Goal: Task Accomplishment & Management: Manage account settings

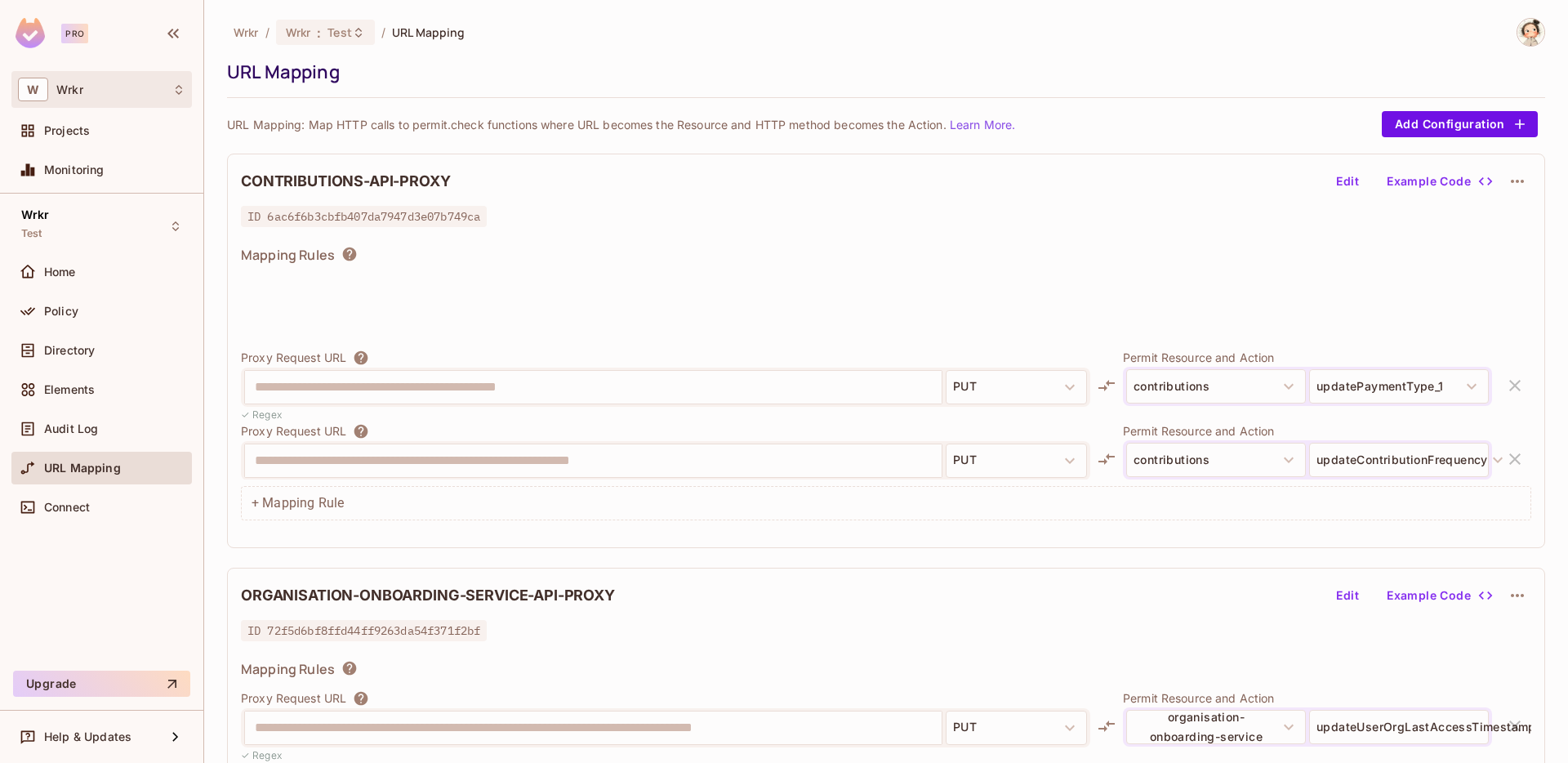
scroll to position [275, 0]
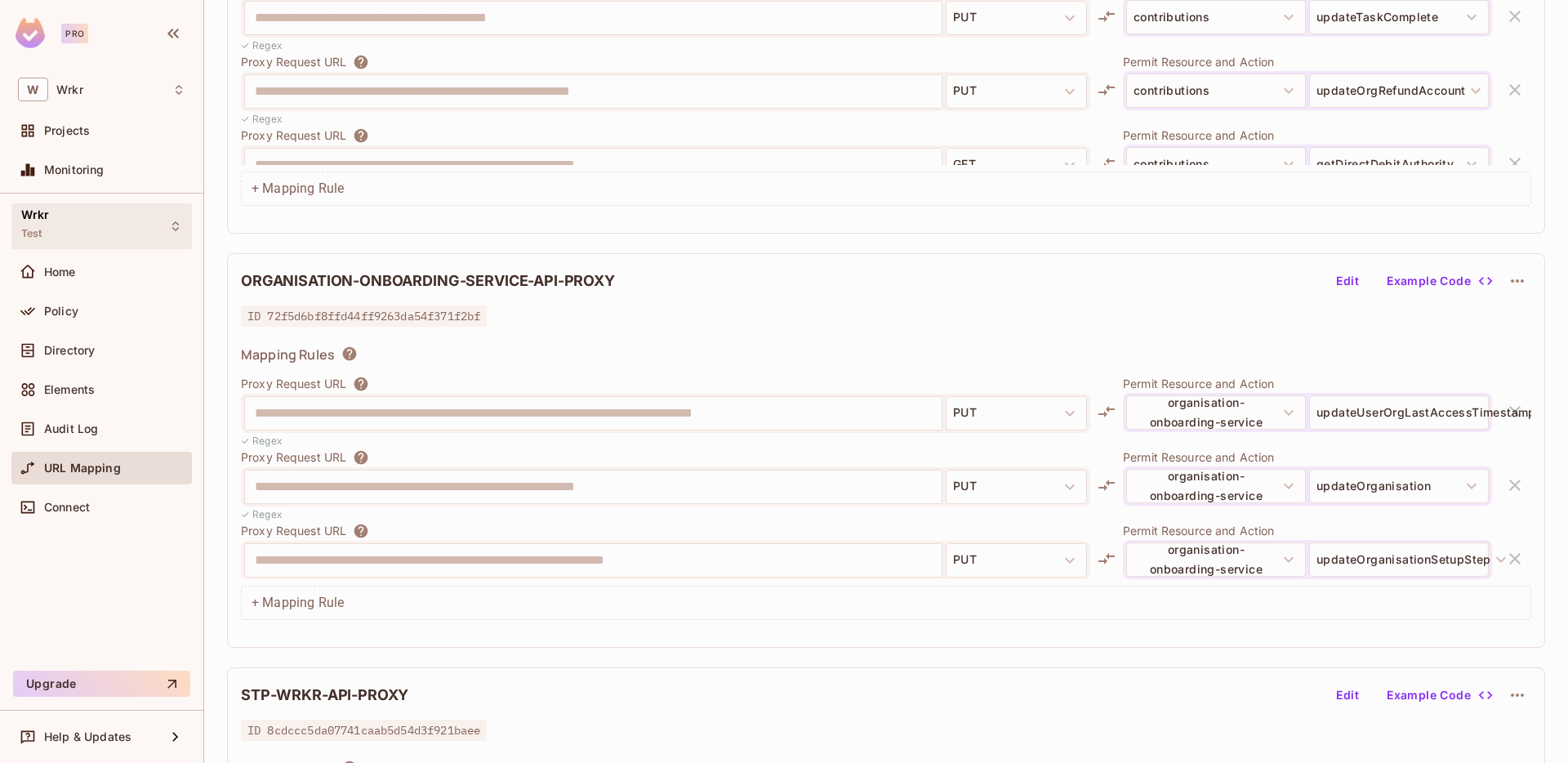
click at [175, 225] on icon at bounding box center [176, 226] width 13 height 13
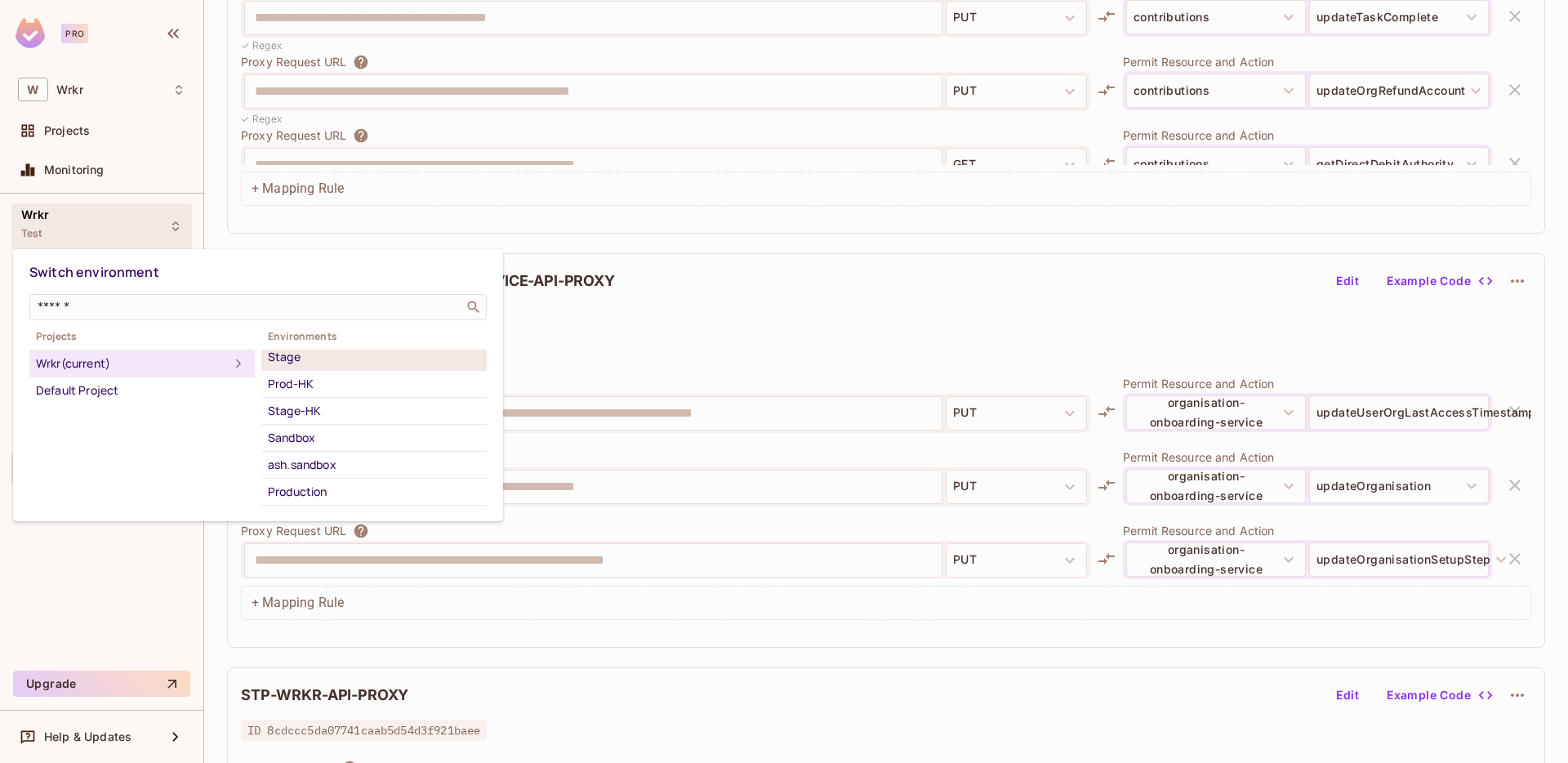
scroll to position [91, 0]
click at [300, 430] on div "Sandbox" at bounding box center [374, 435] width 212 height 20
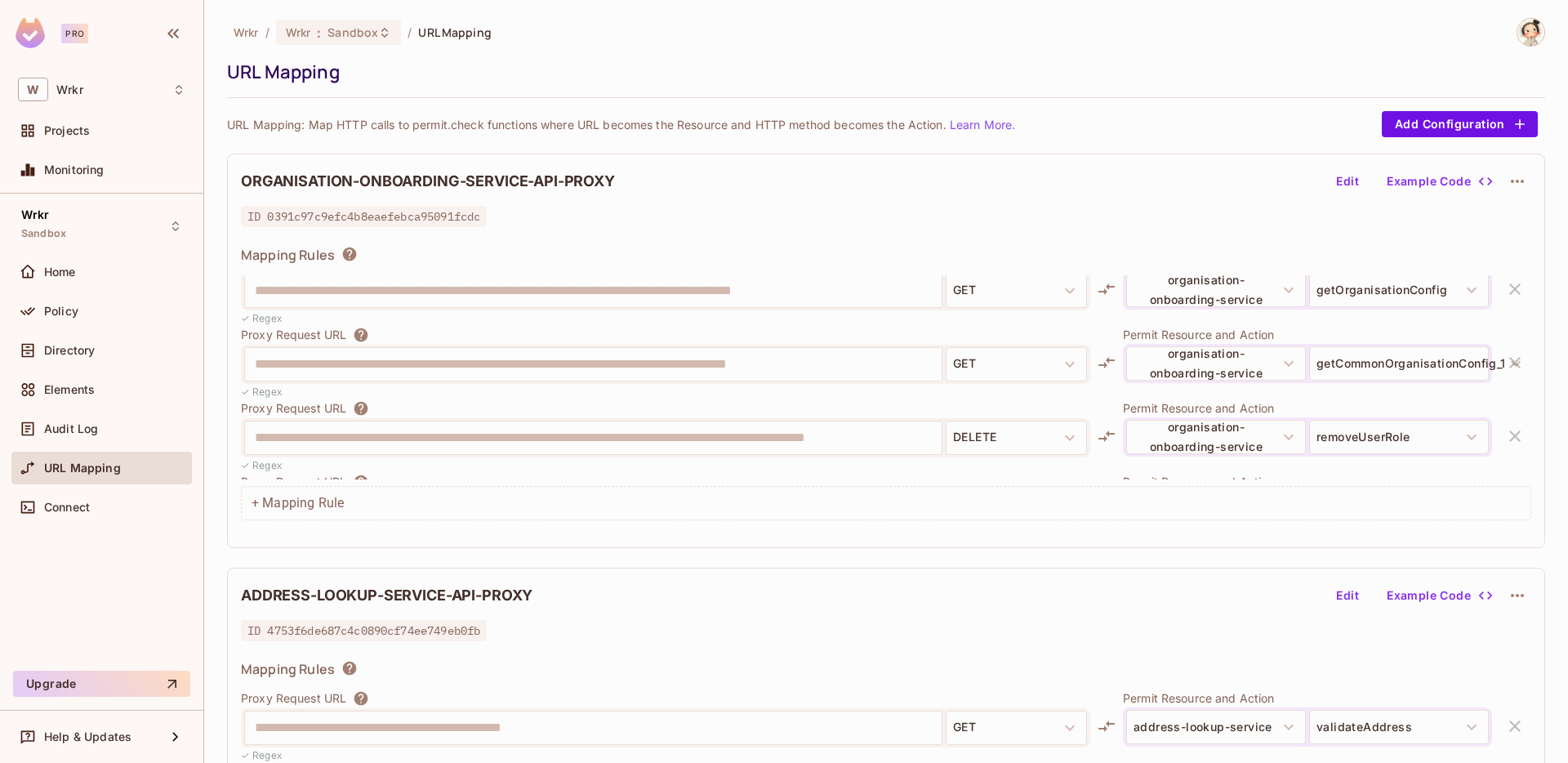
scroll to position [7301, 0]
click at [1516, 179] on icon "button" at bounding box center [1517, 181] width 20 height 20
click at [1522, 221] on div "Delete" at bounding box center [1520, 219] width 36 height 16
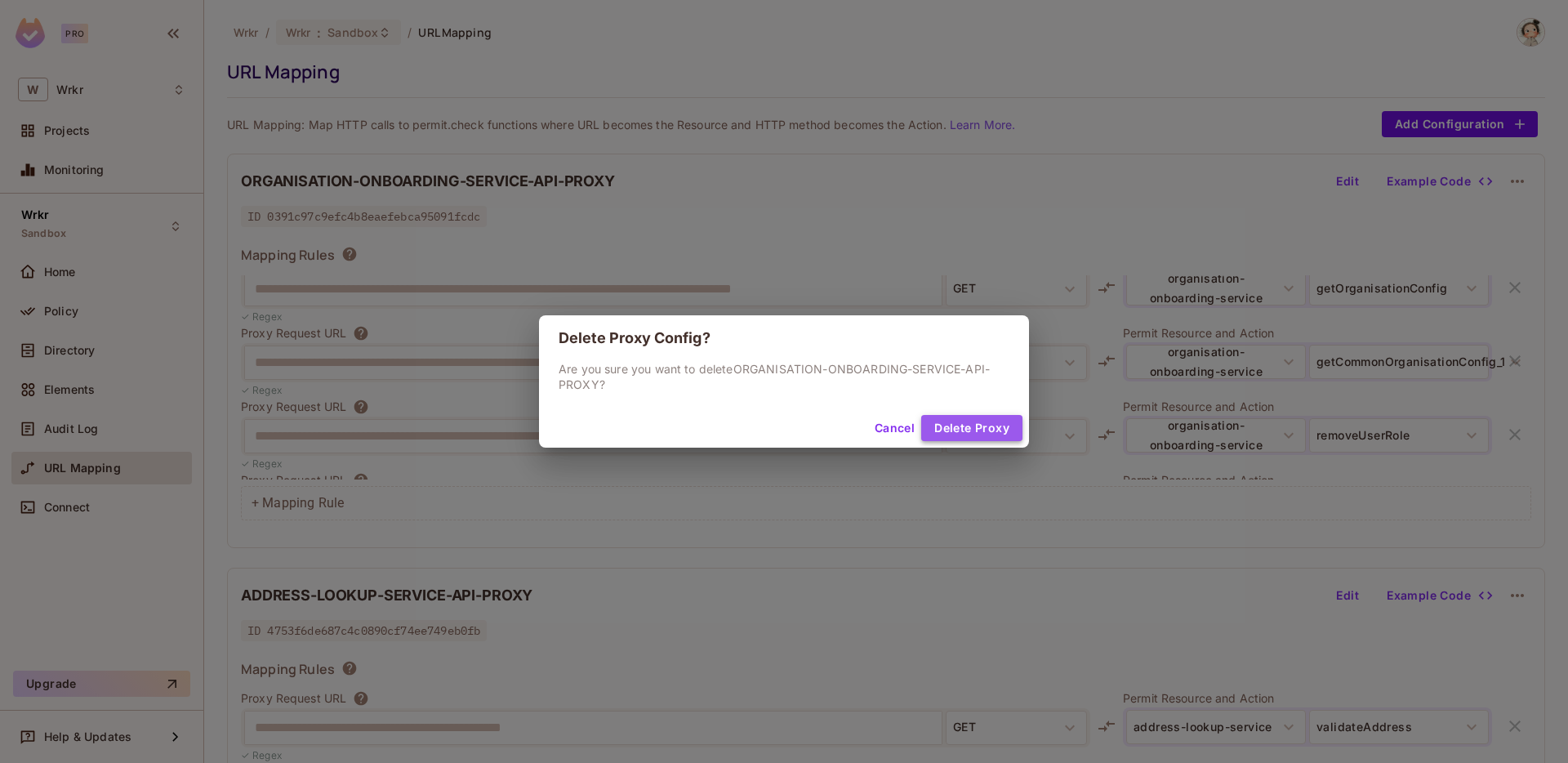
click at [975, 423] on button "Delete Proxy" at bounding box center [971, 428] width 101 height 27
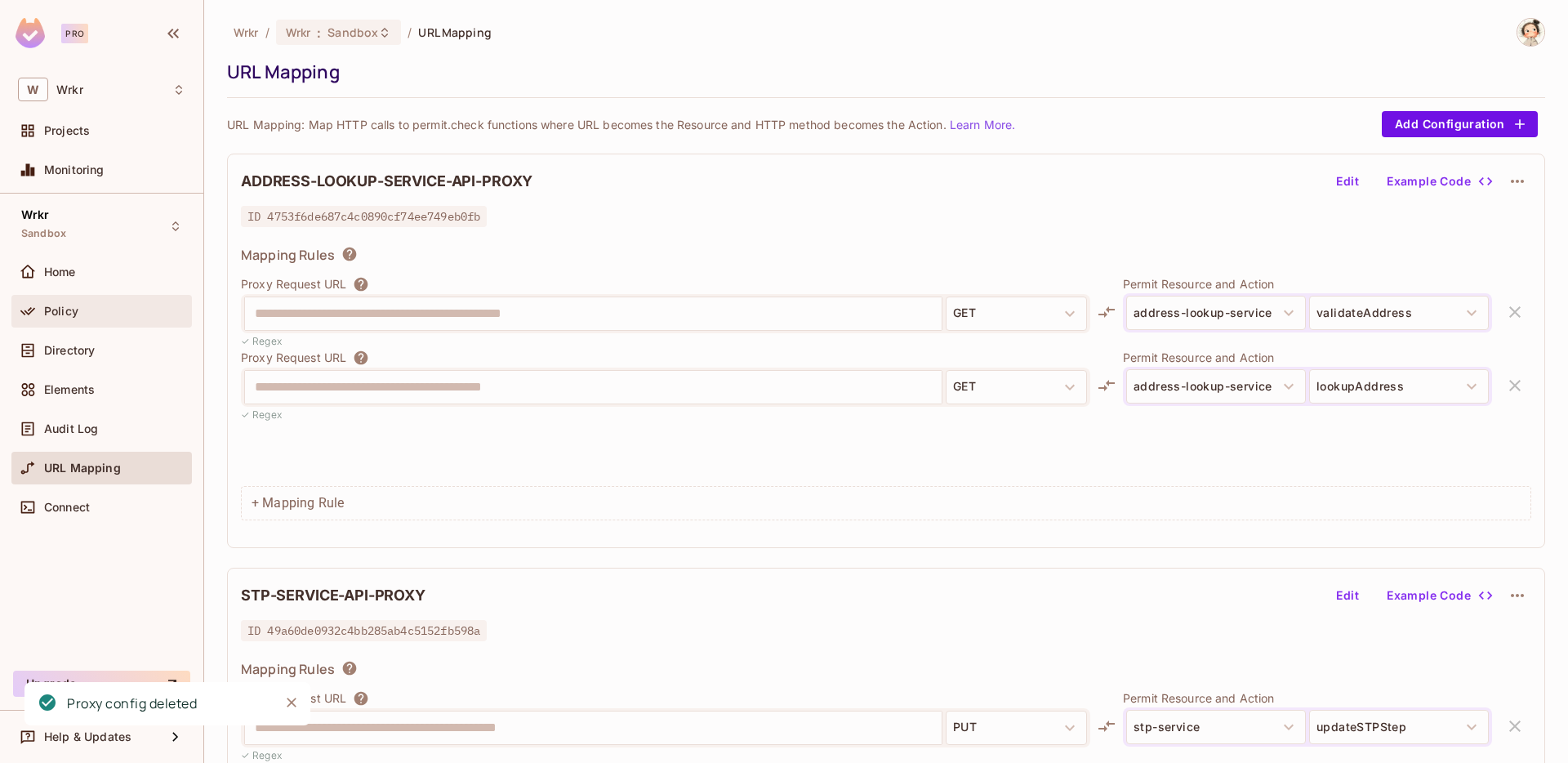
click at [71, 313] on span "Policy" at bounding box center [62, 311] width 34 height 13
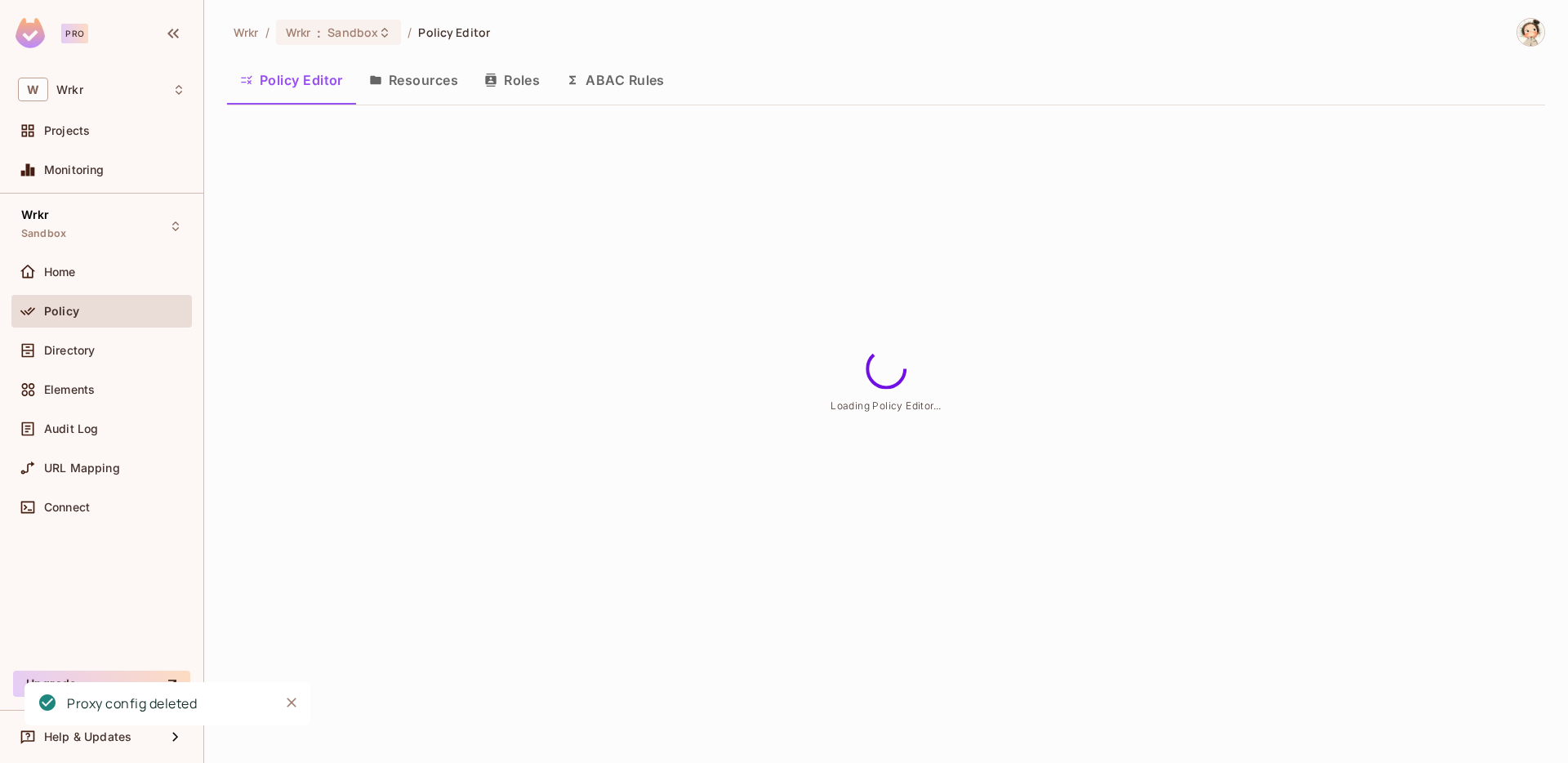
click at [426, 81] on button "Resources" at bounding box center [414, 80] width 116 height 41
click at [408, 80] on button "Resources" at bounding box center [414, 80] width 116 height 41
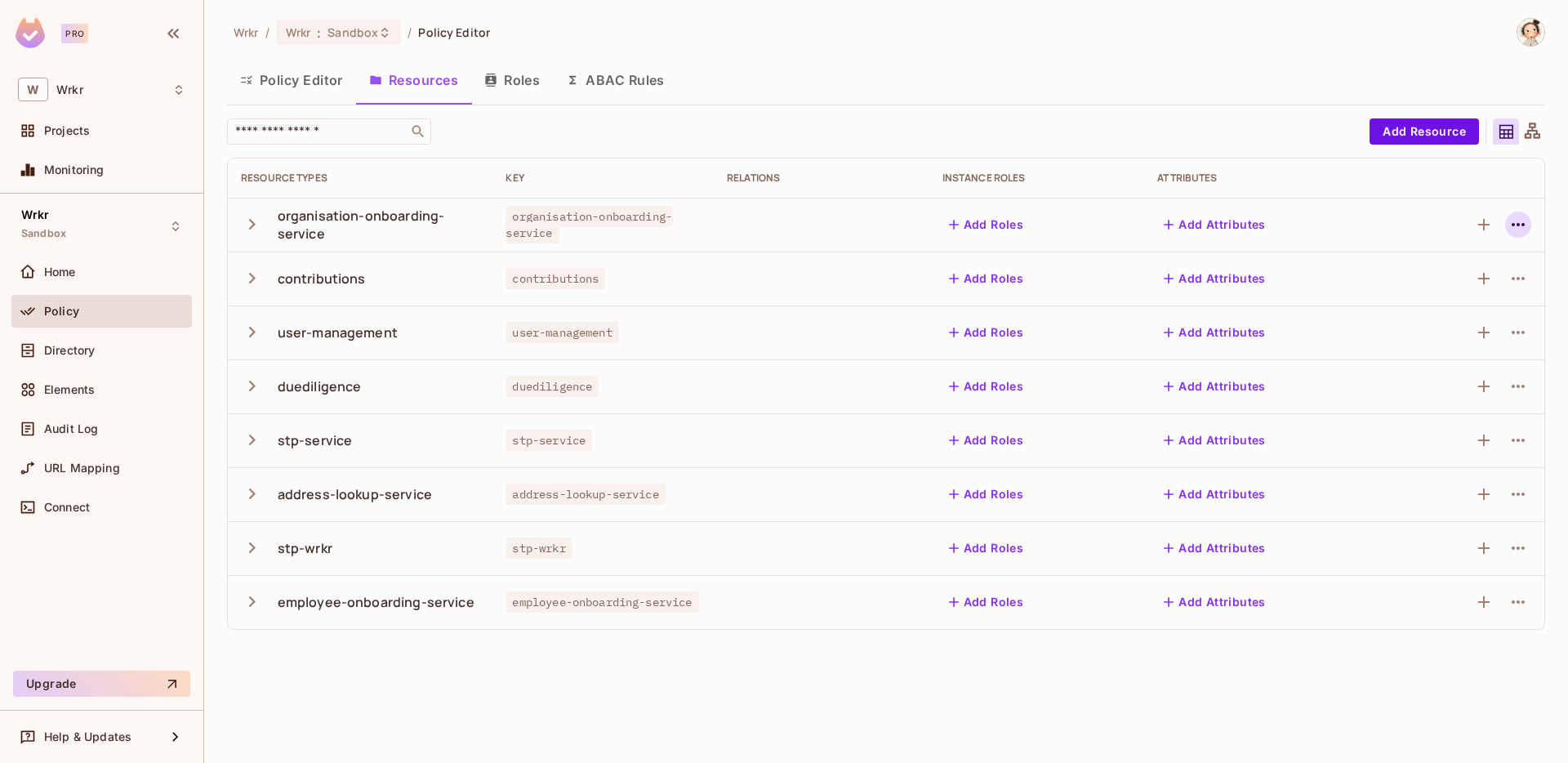
click at [1520, 220] on icon "button" at bounding box center [1518, 224] width 20 height 20
click at [1385, 322] on div "Delete Resource" at bounding box center [1354, 325] width 91 height 16
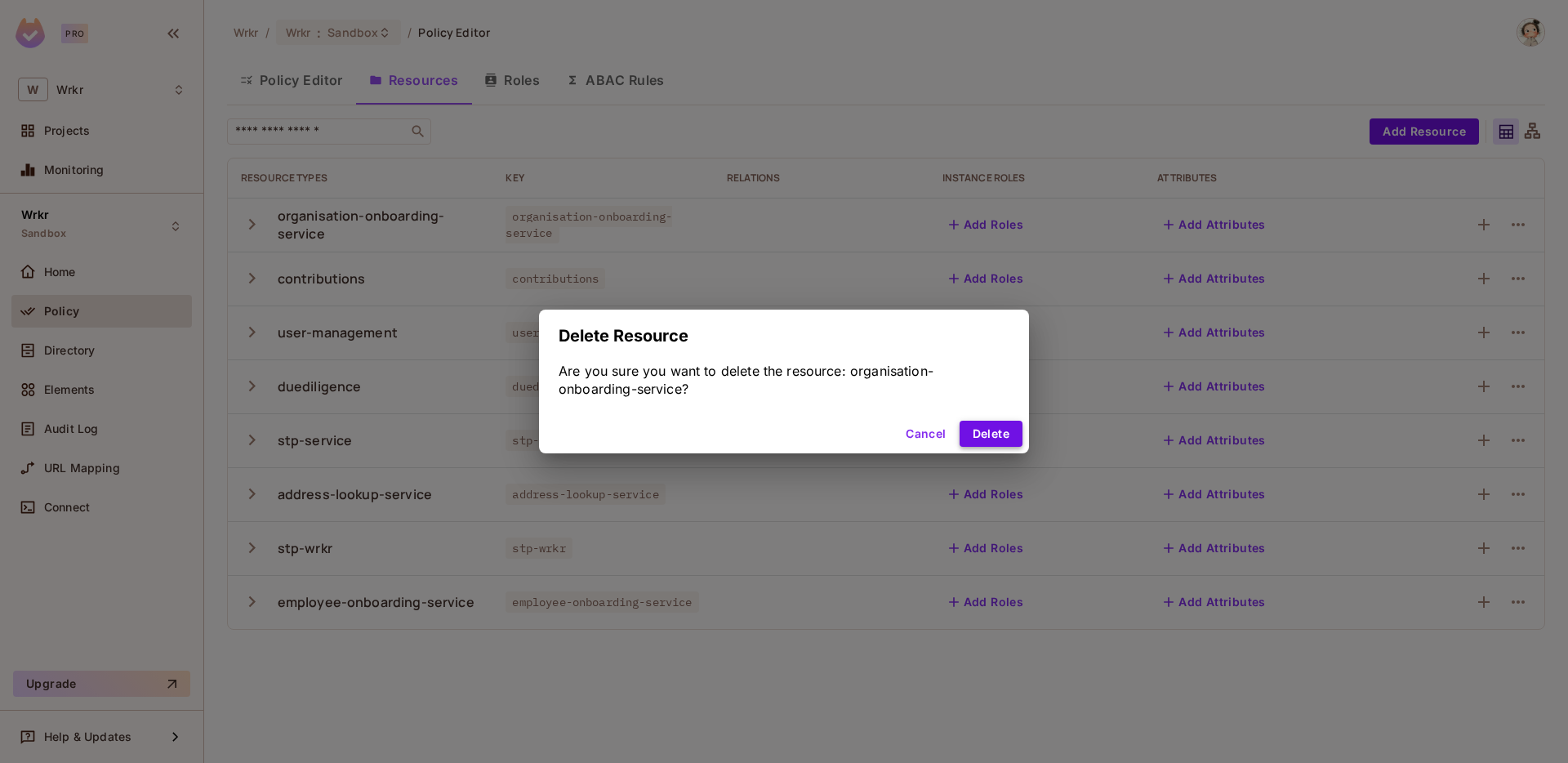
click at [1002, 426] on button "Delete" at bounding box center [991, 434] width 62 height 27
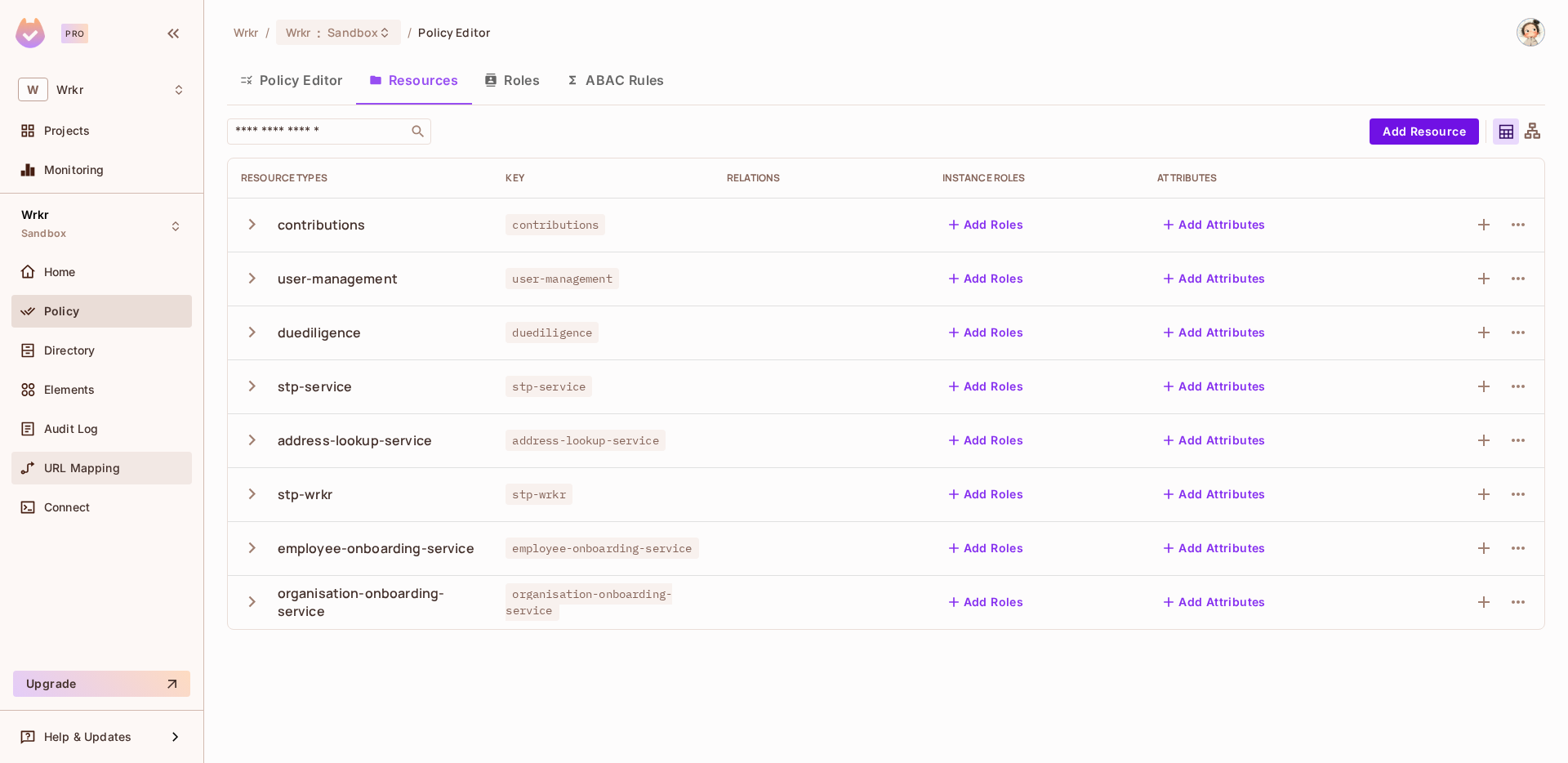
click at [77, 467] on span "URL Mapping" at bounding box center [82, 468] width 76 height 13
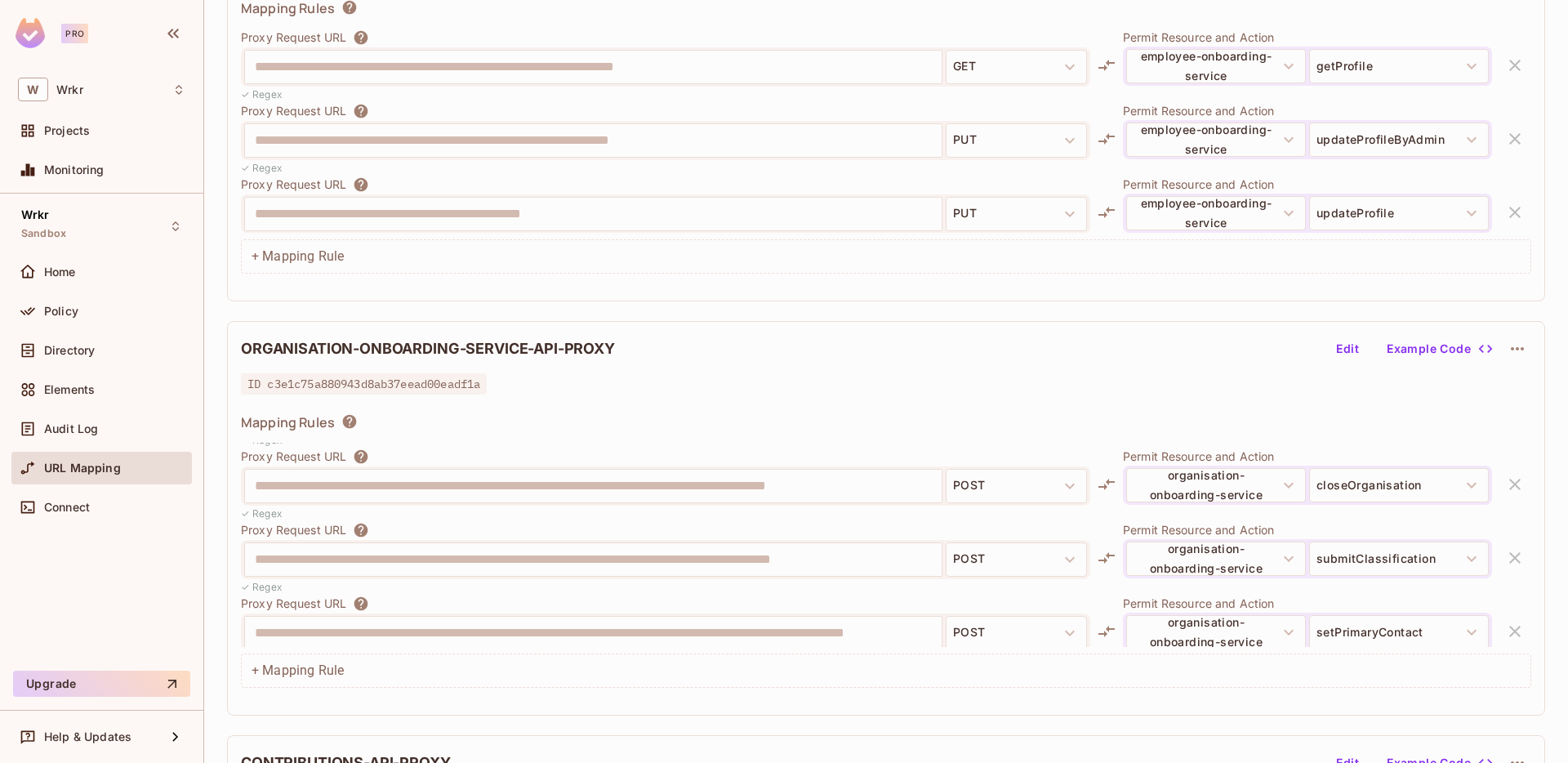
scroll to position [437, 0]
click at [172, 228] on icon at bounding box center [175, 226] width 7 height 9
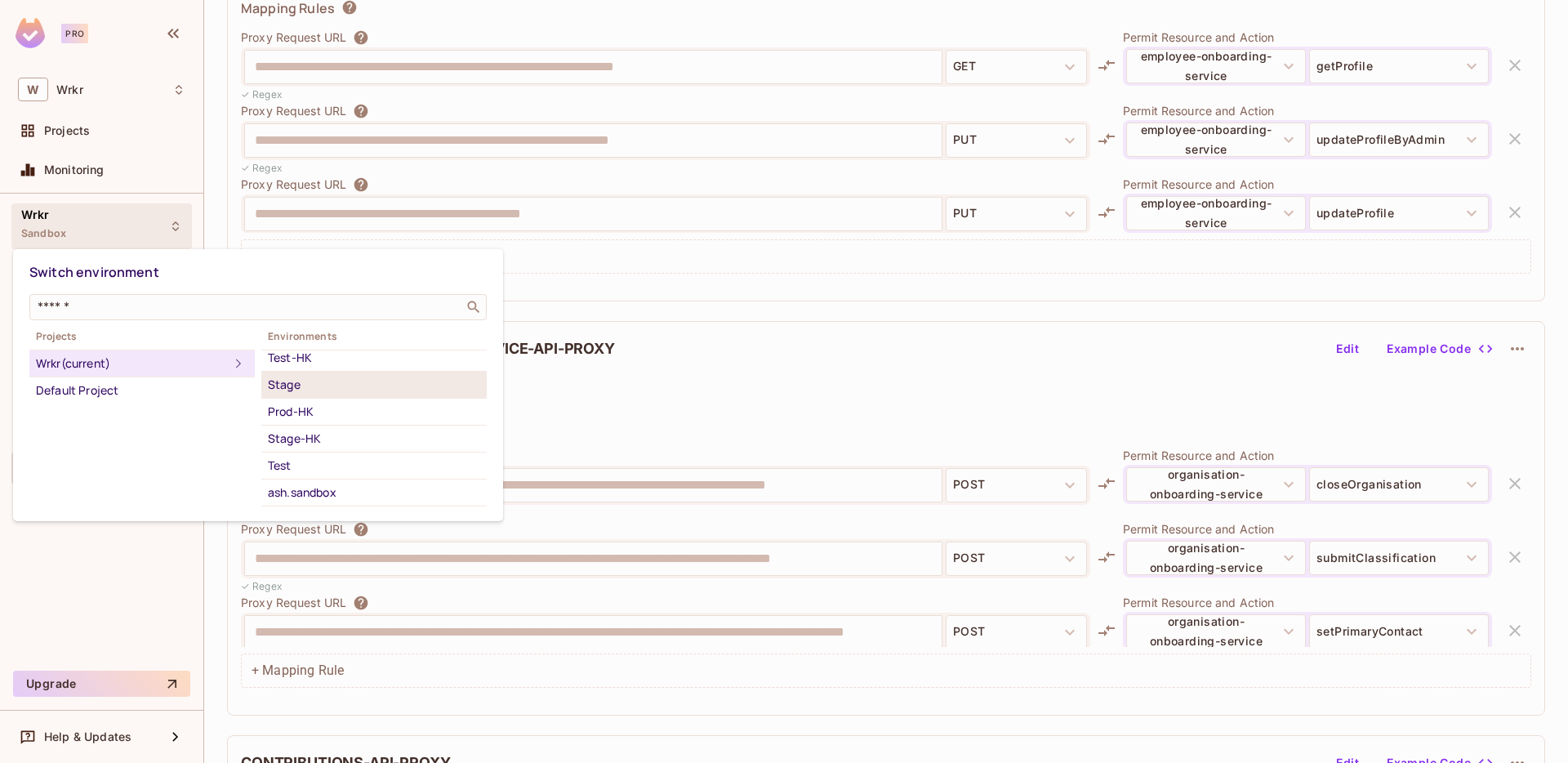
scroll to position [65, 0]
click at [315, 460] on div "Test" at bounding box center [374, 459] width 212 height 20
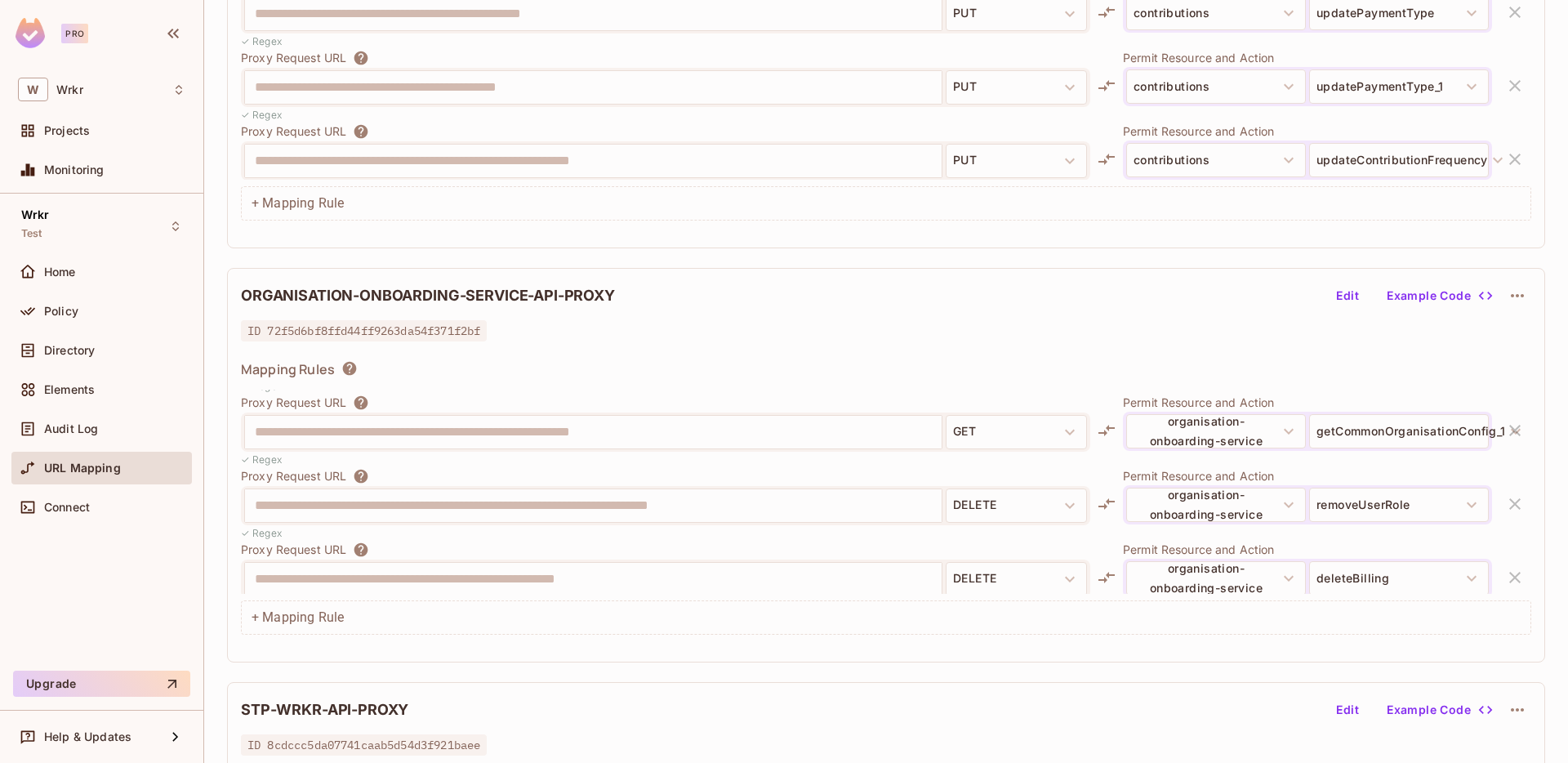
scroll to position [3594, 0]
click at [172, 223] on icon at bounding box center [175, 226] width 7 height 9
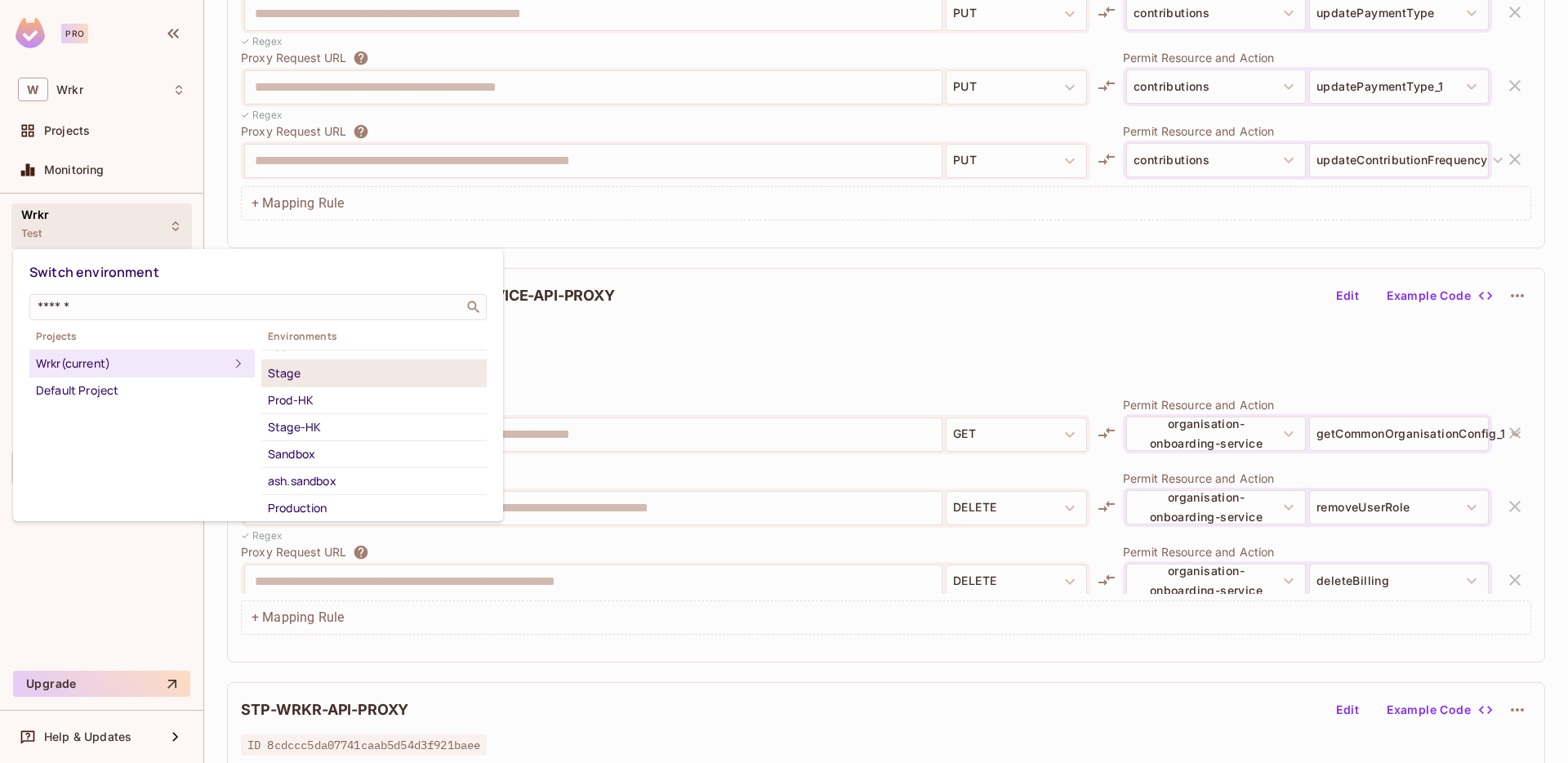
scroll to position [74, 0]
click at [321, 451] on div "Sandbox" at bounding box center [374, 451] width 212 height 20
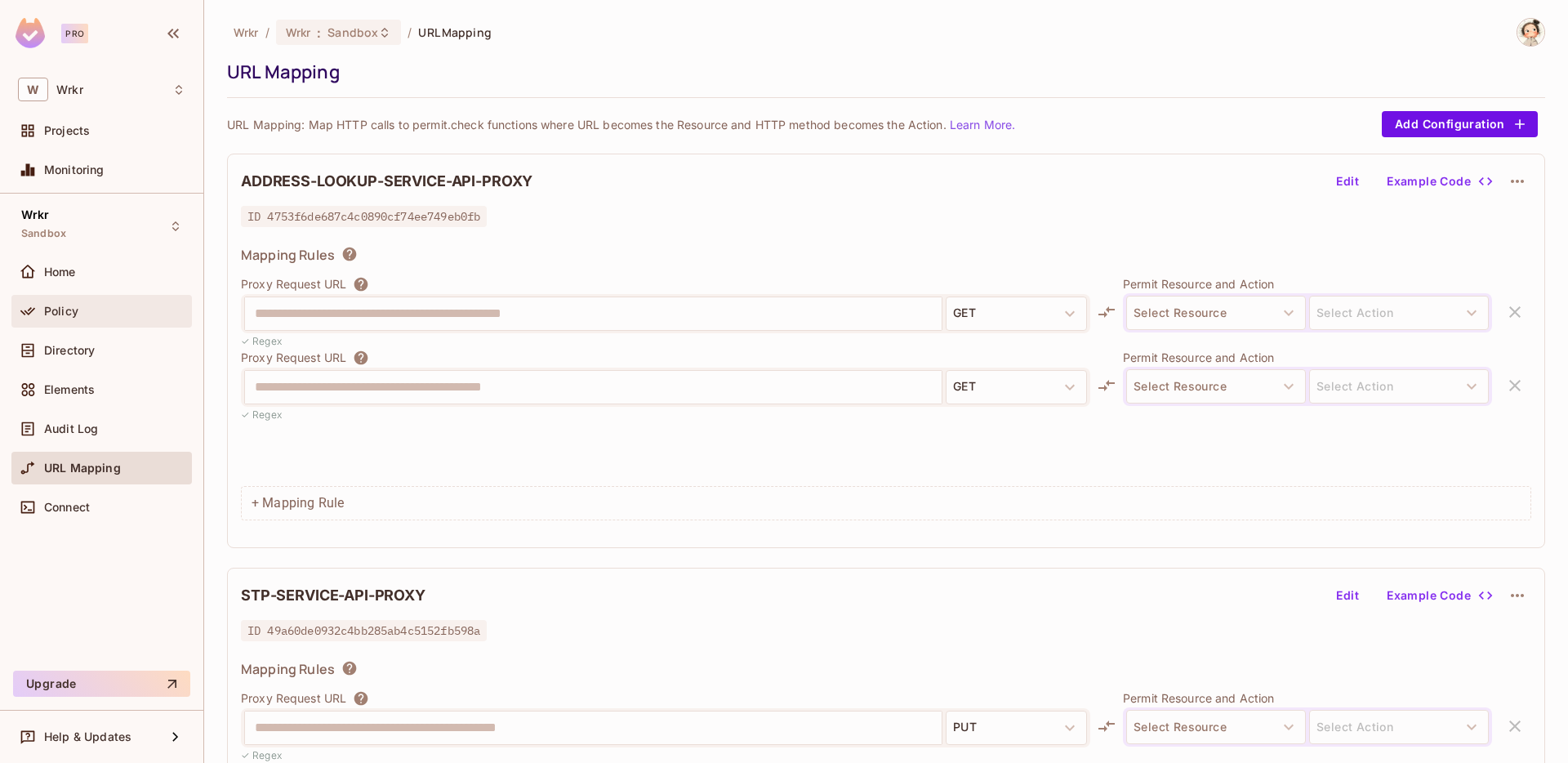
click at [70, 306] on span "Policy" at bounding box center [62, 311] width 34 height 13
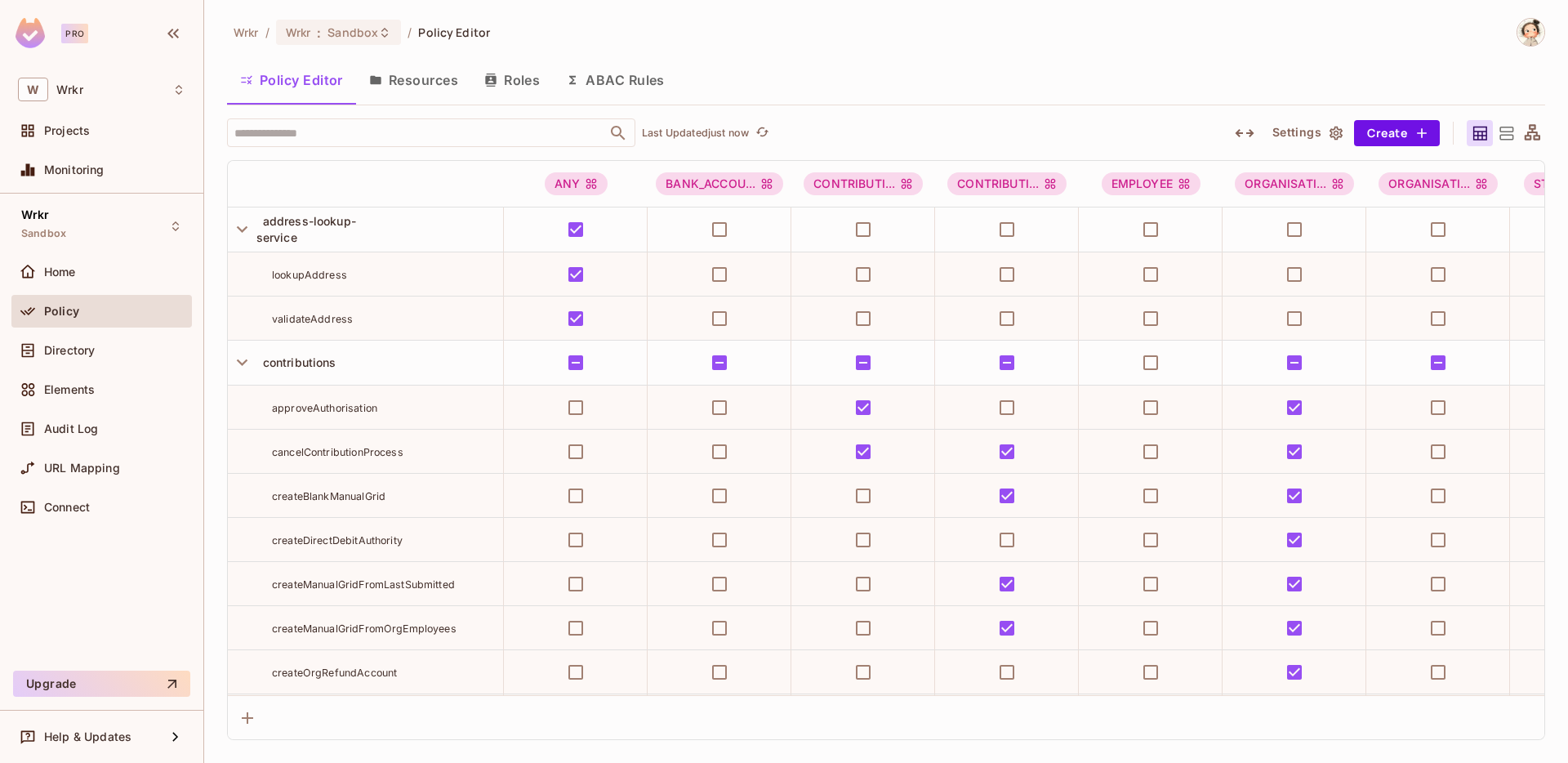
click at [430, 74] on button "Resources" at bounding box center [414, 80] width 116 height 41
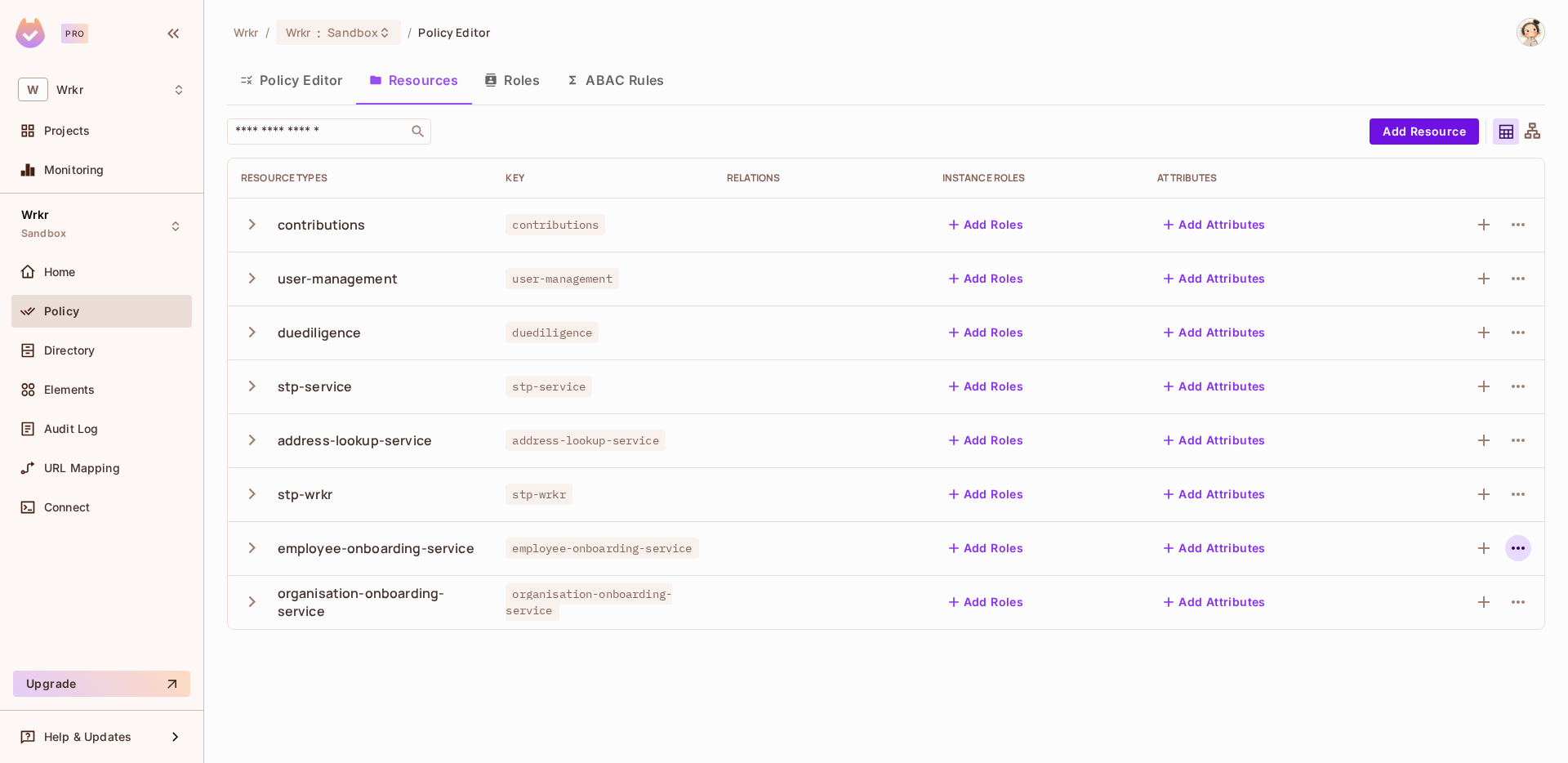
click at [1523, 550] on icon "button" at bounding box center [1518, 547] width 20 height 20
click at [1432, 655] on span "Delete Resource" at bounding box center [1381, 648] width 100 height 27
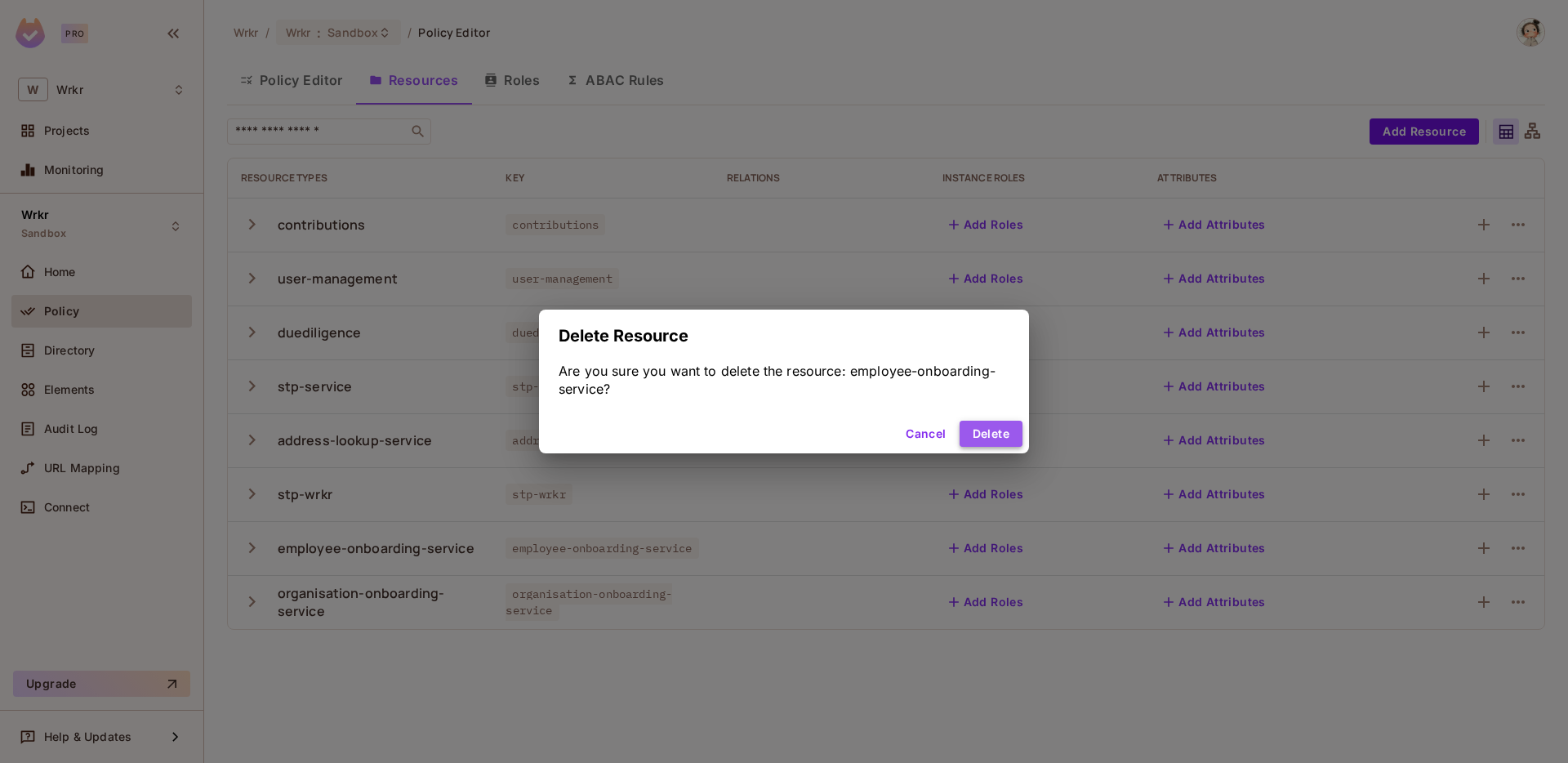
click at [1008, 428] on button "Delete" at bounding box center [991, 434] width 62 height 27
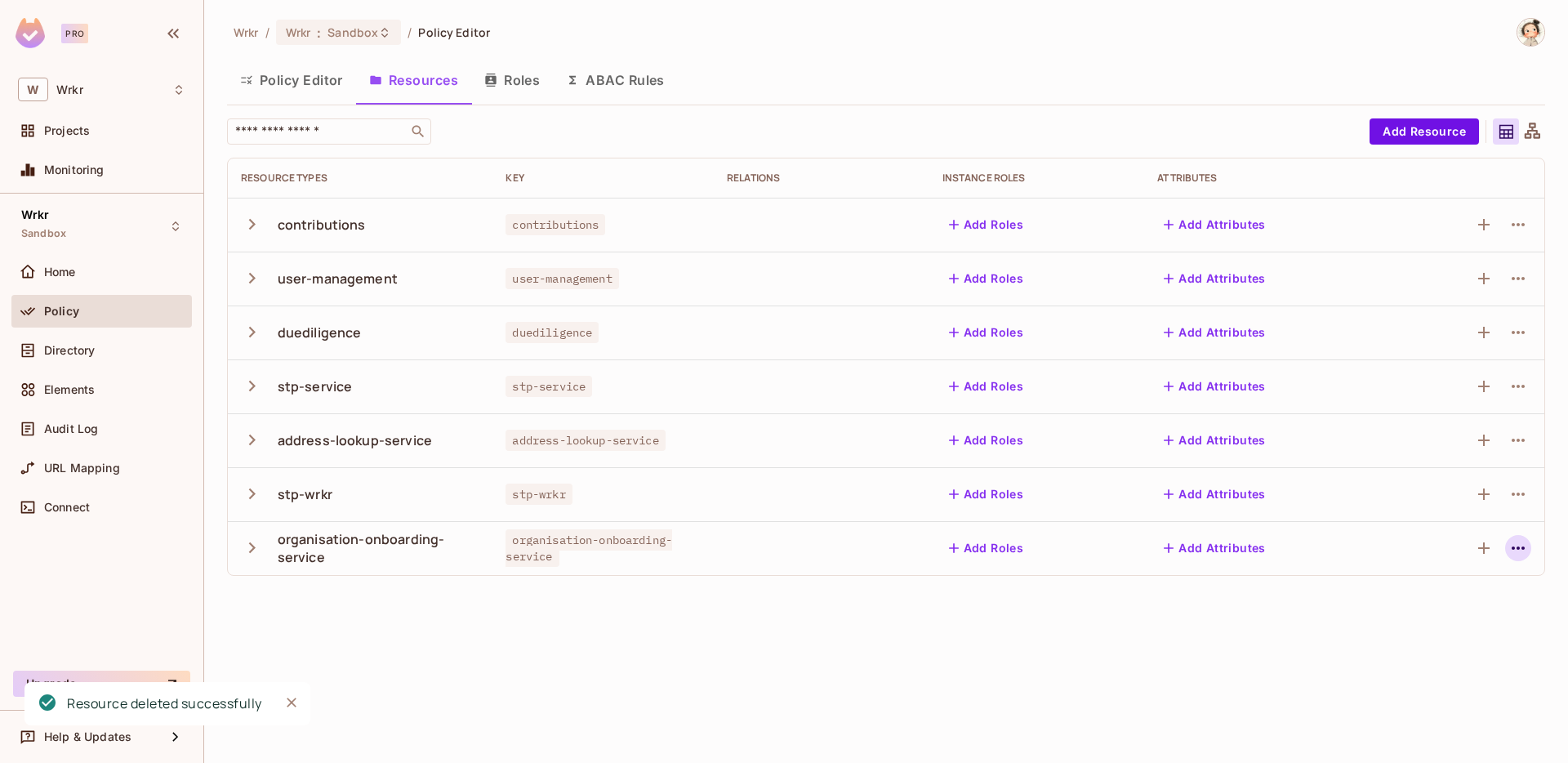
click at [1522, 546] on icon "button" at bounding box center [1518, 547] width 20 height 20
click at [1433, 647] on li "Delete Resource" at bounding box center [1386, 648] width 246 height 36
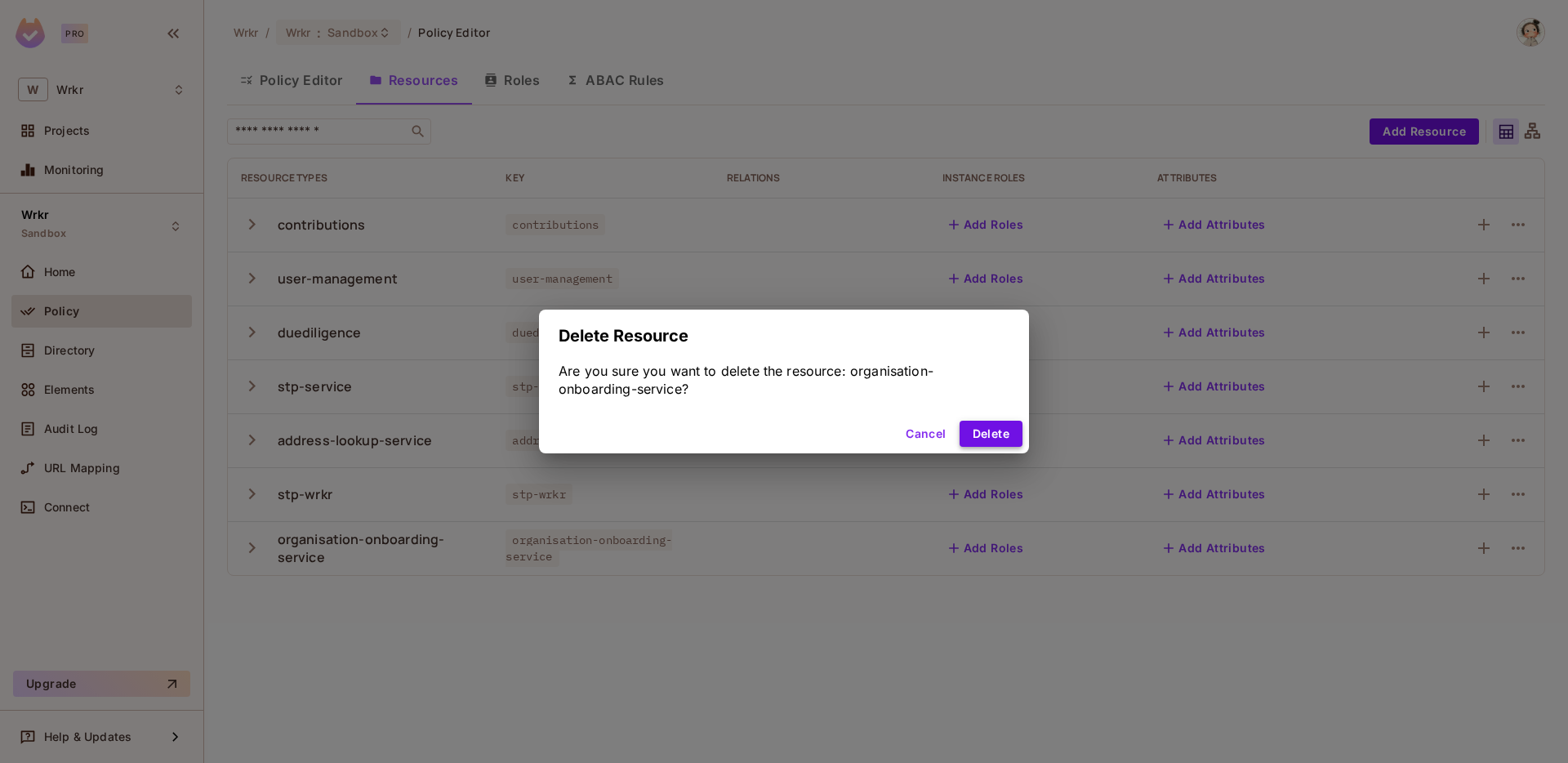
click at [996, 429] on button "Delete" at bounding box center [991, 434] width 62 height 27
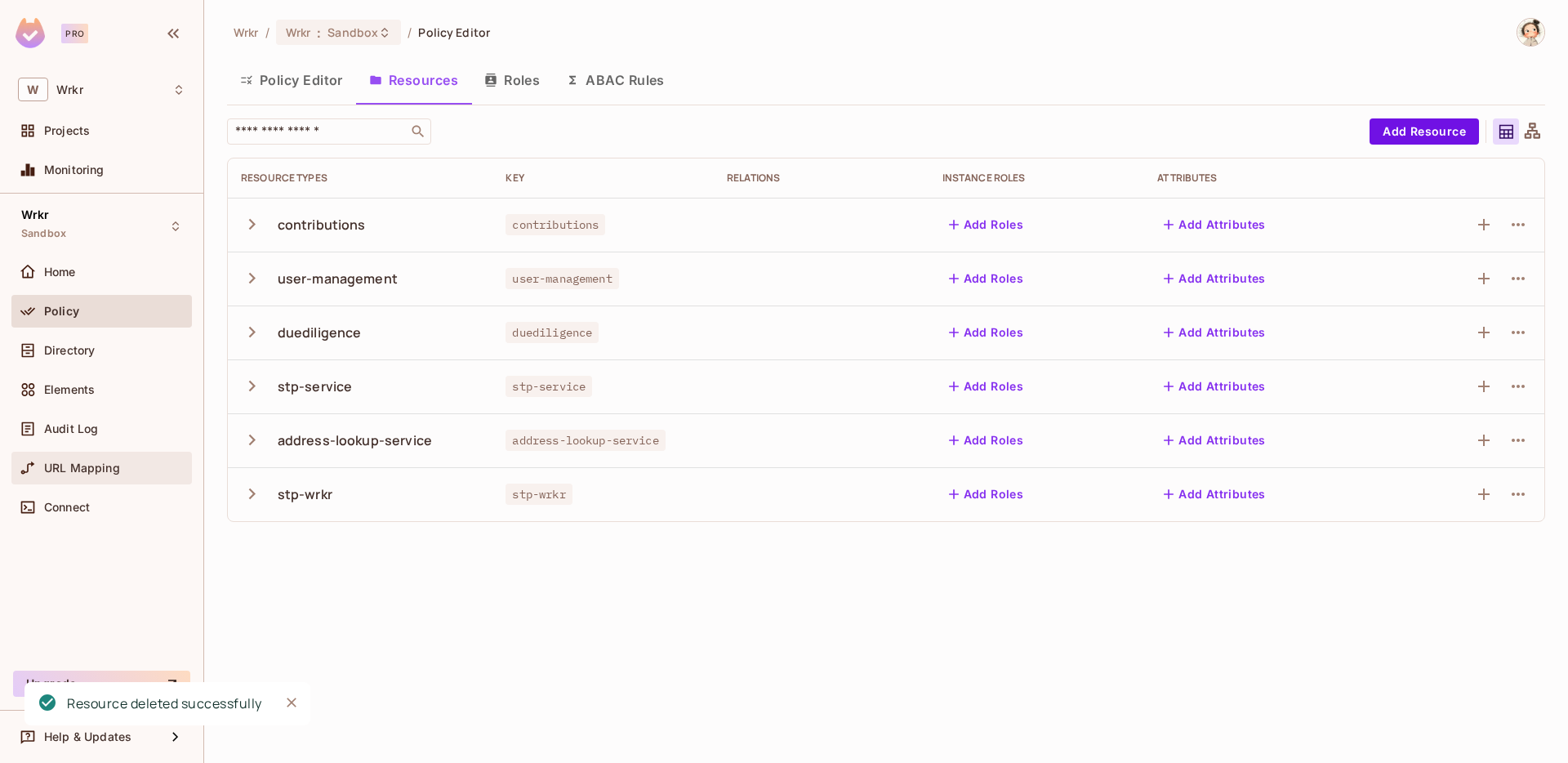
click at [110, 469] on span "URL Mapping" at bounding box center [82, 468] width 76 height 13
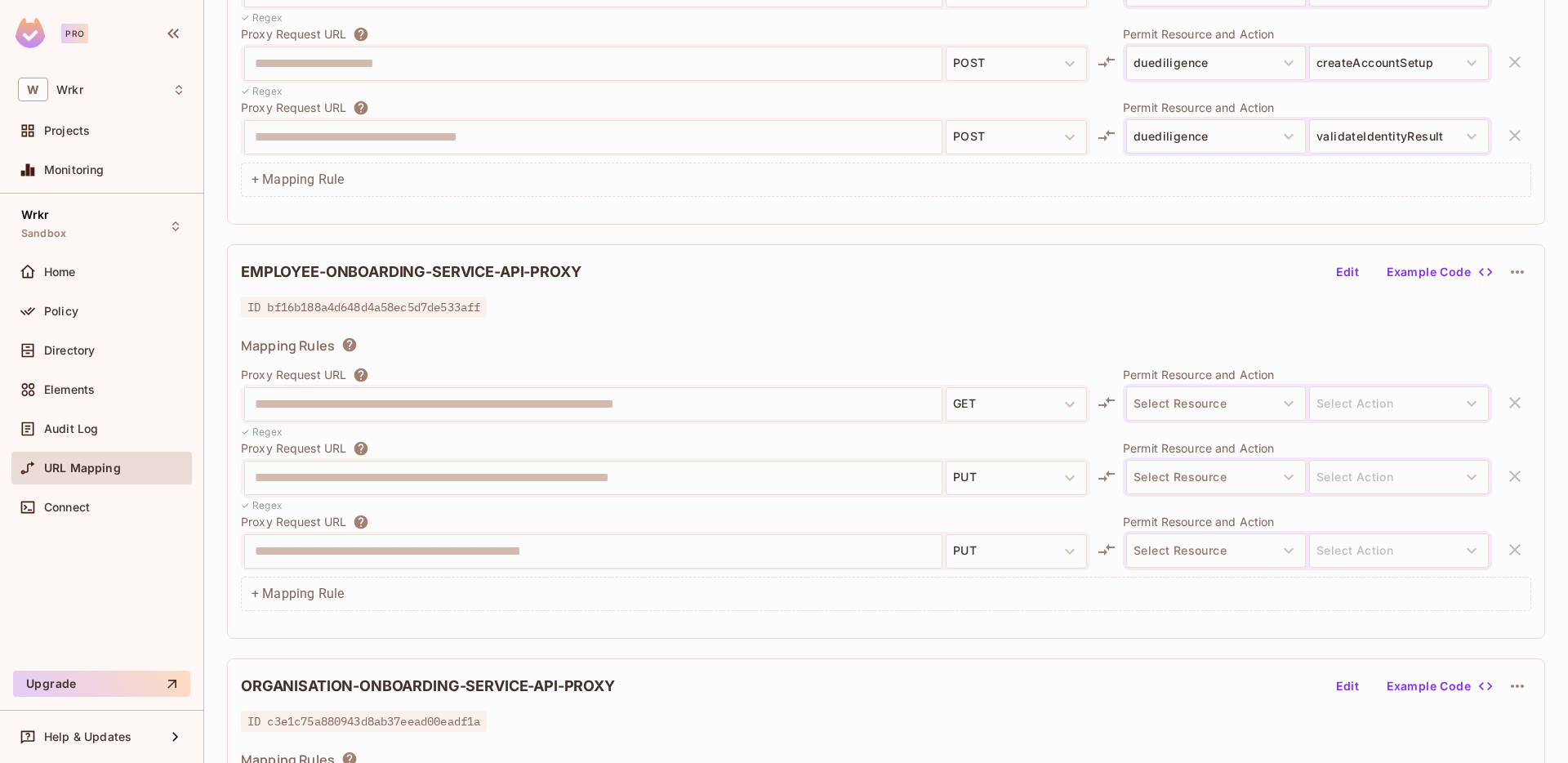
scroll to position [1567, 0]
click at [1520, 267] on icon "button" at bounding box center [1517, 270] width 20 height 20
click at [1507, 307] on div "Delete" at bounding box center [1520, 308] width 36 height 16
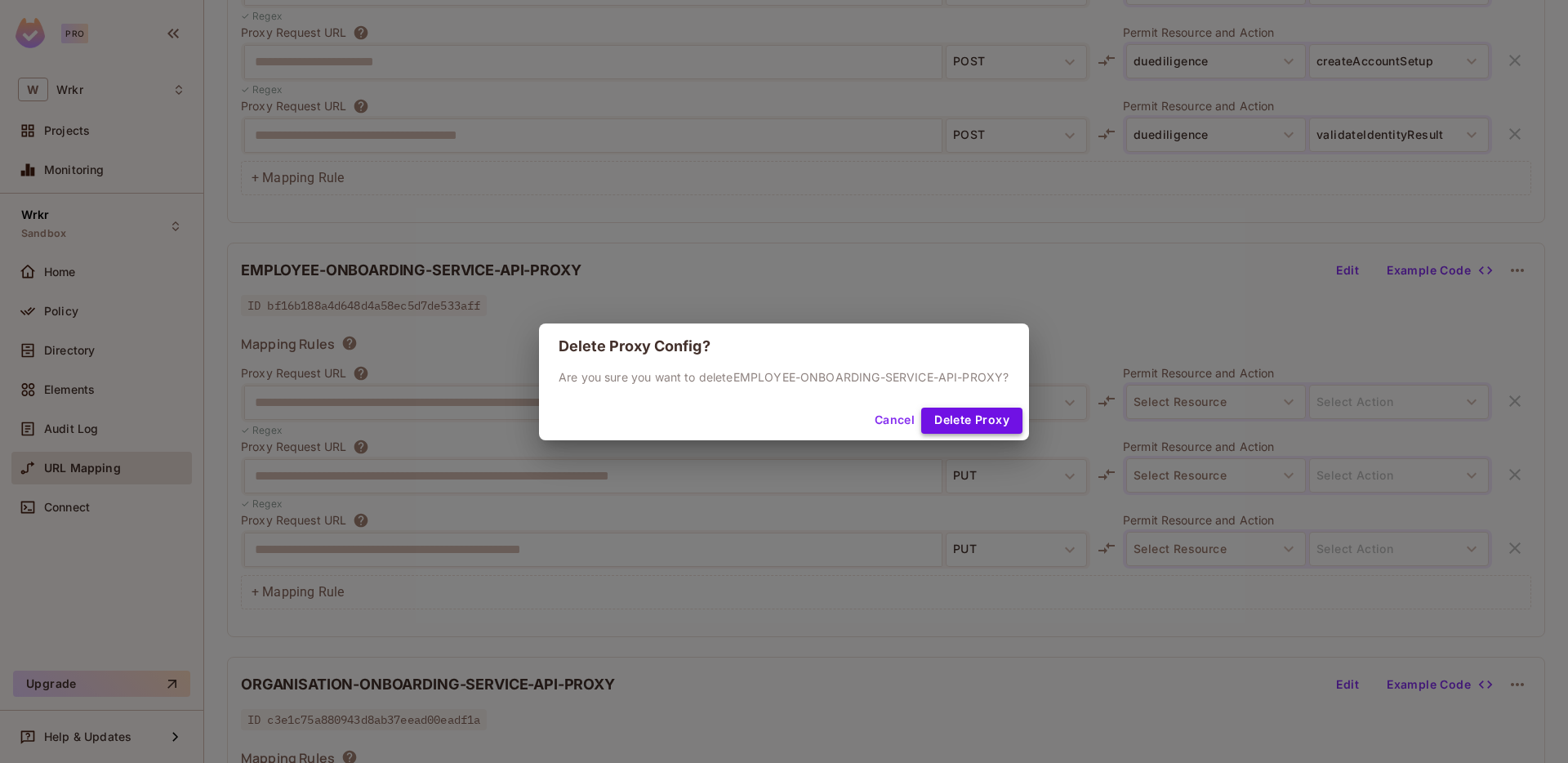
click at [992, 432] on button "Delete Proxy" at bounding box center [971, 420] width 101 height 27
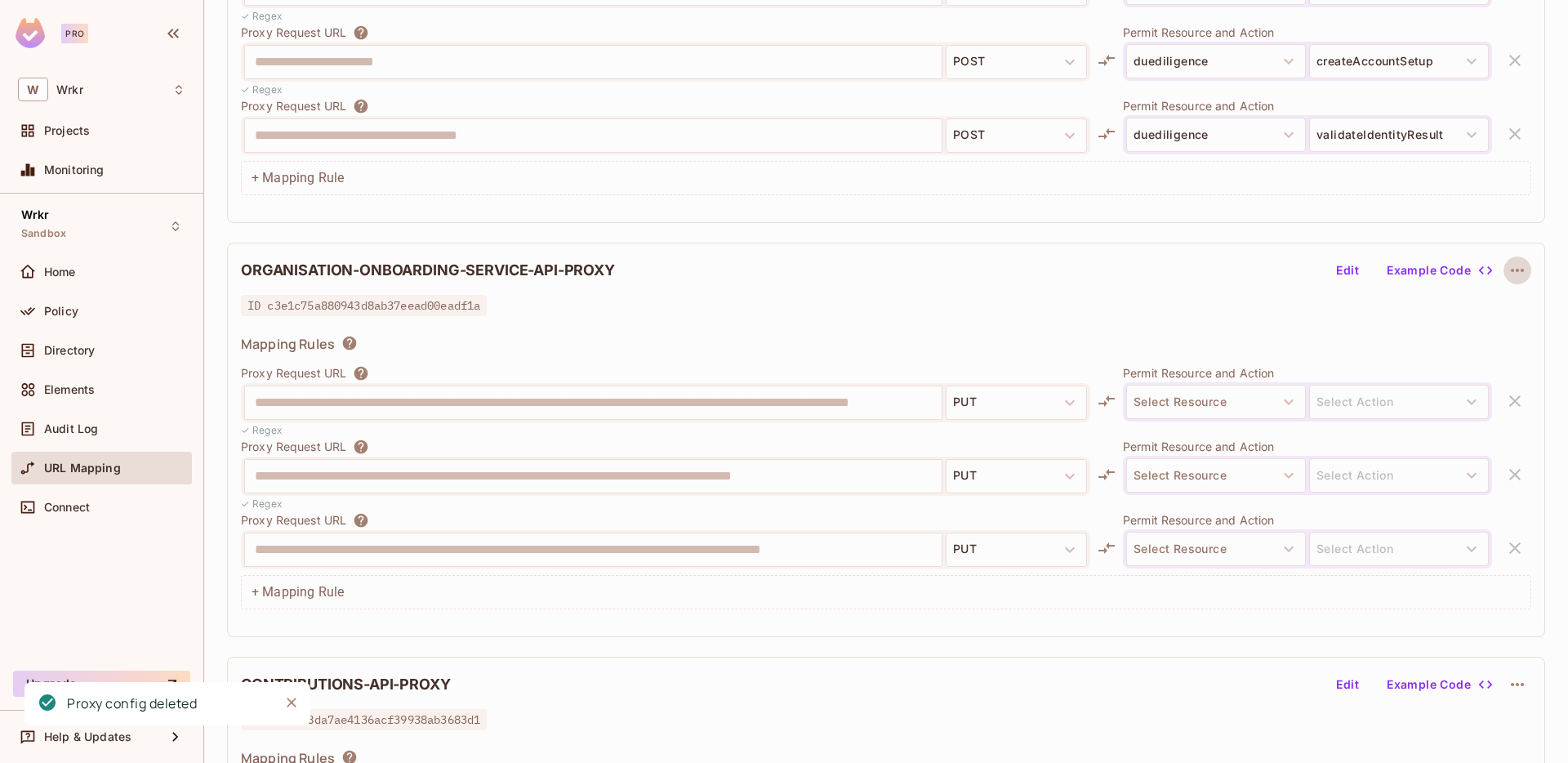
click at [1519, 274] on icon "button" at bounding box center [1517, 270] width 20 height 20
click at [1509, 311] on div "Delete" at bounding box center [1520, 308] width 36 height 16
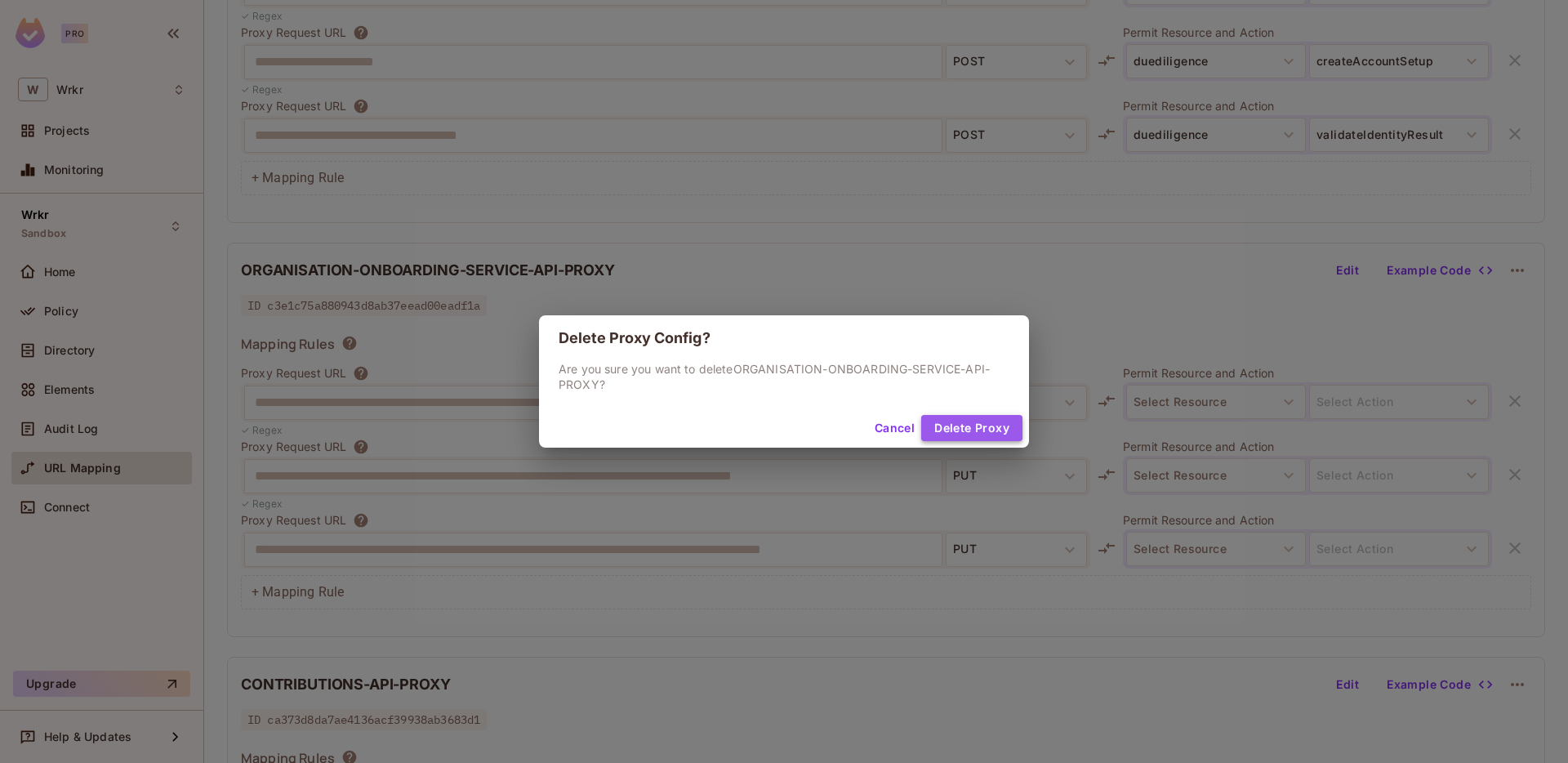
click at [978, 432] on button "Delete Proxy" at bounding box center [971, 428] width 101 height 27
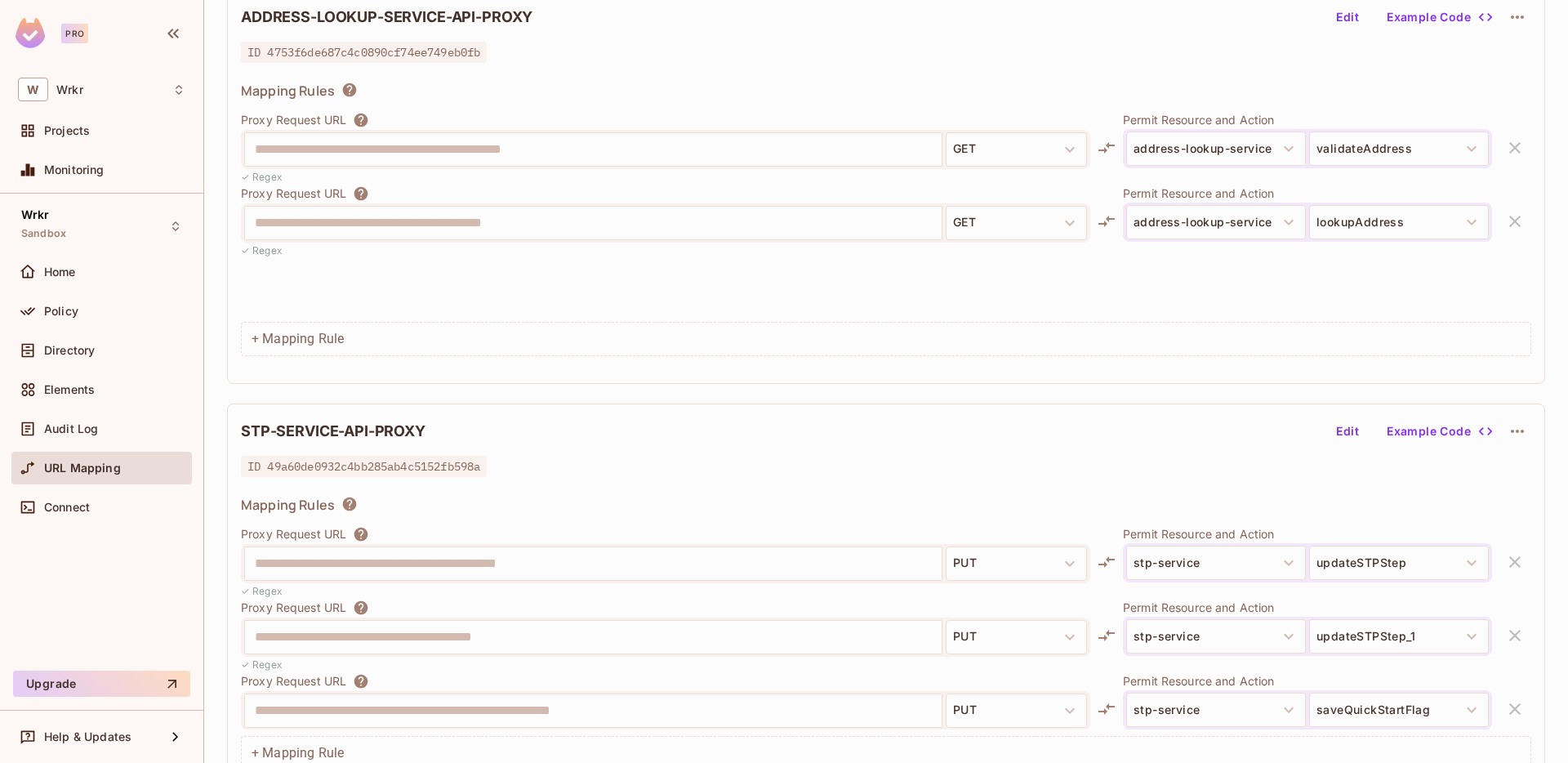
scroll to position [0, 0]
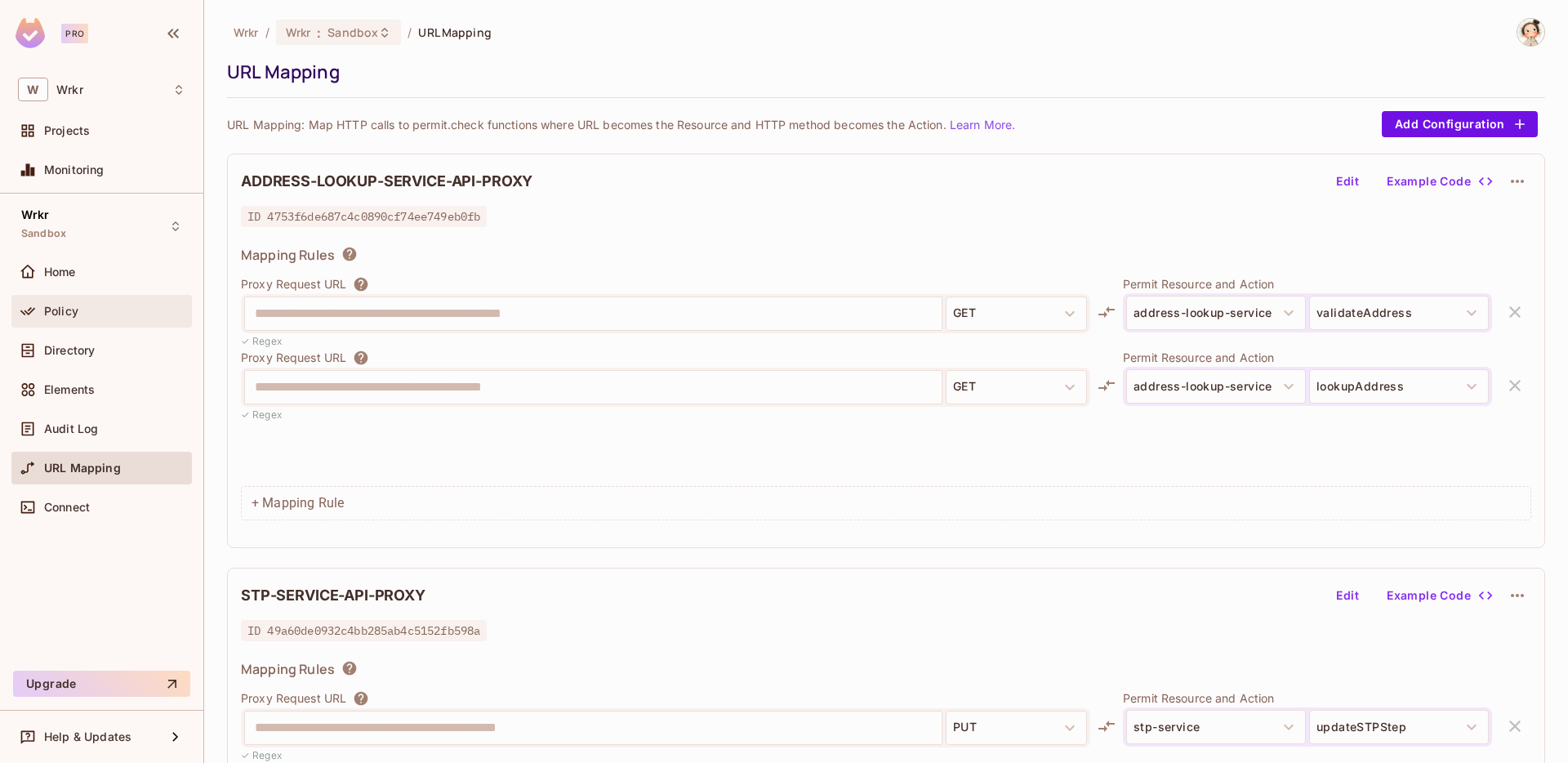
click at [82, 318] on div "Policy" at bounding box center [101, 311] width 168 height 20
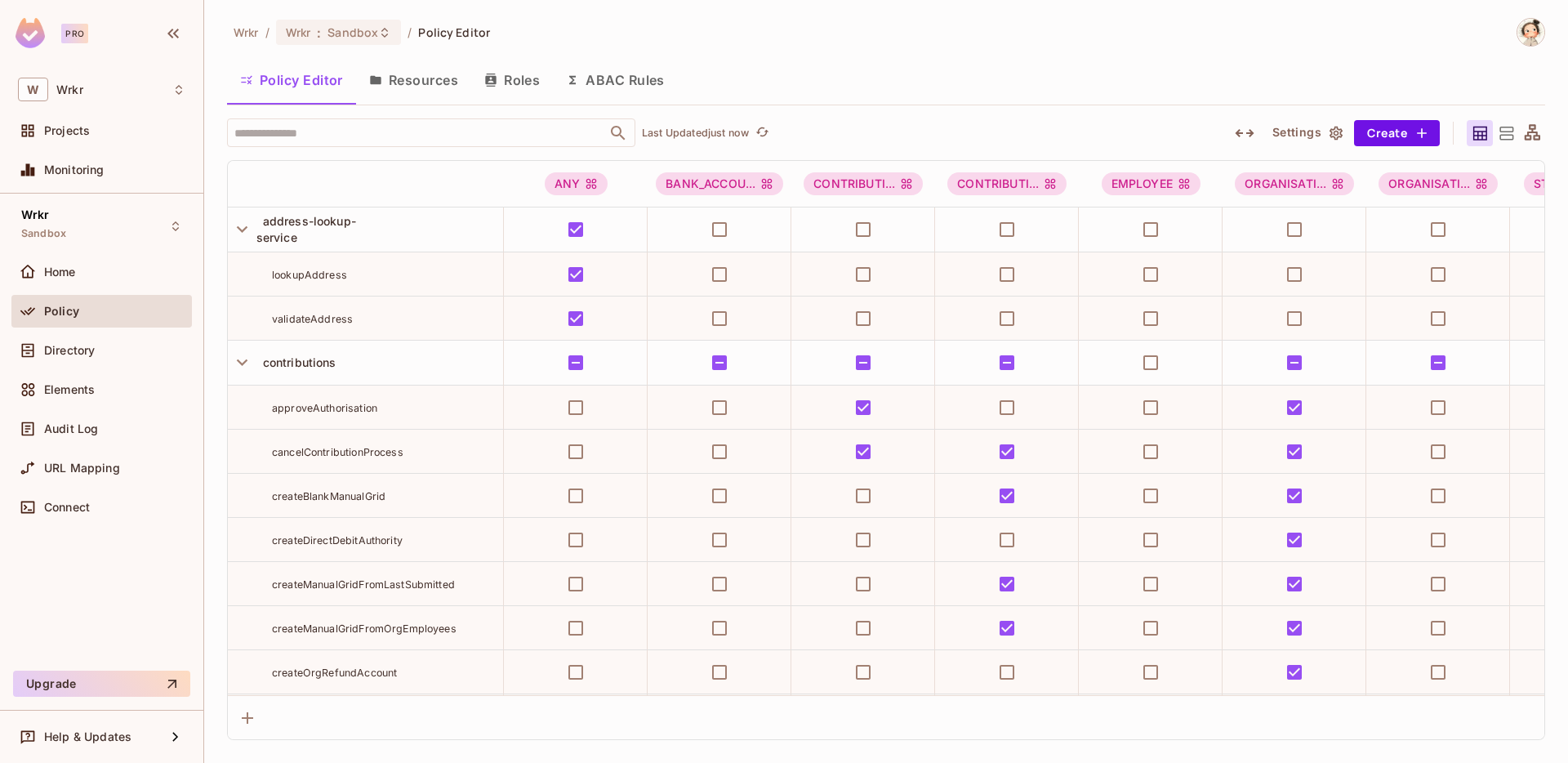
click at [241, 229] on icon "button" at bounding box center [241, 228] width 22 height 22
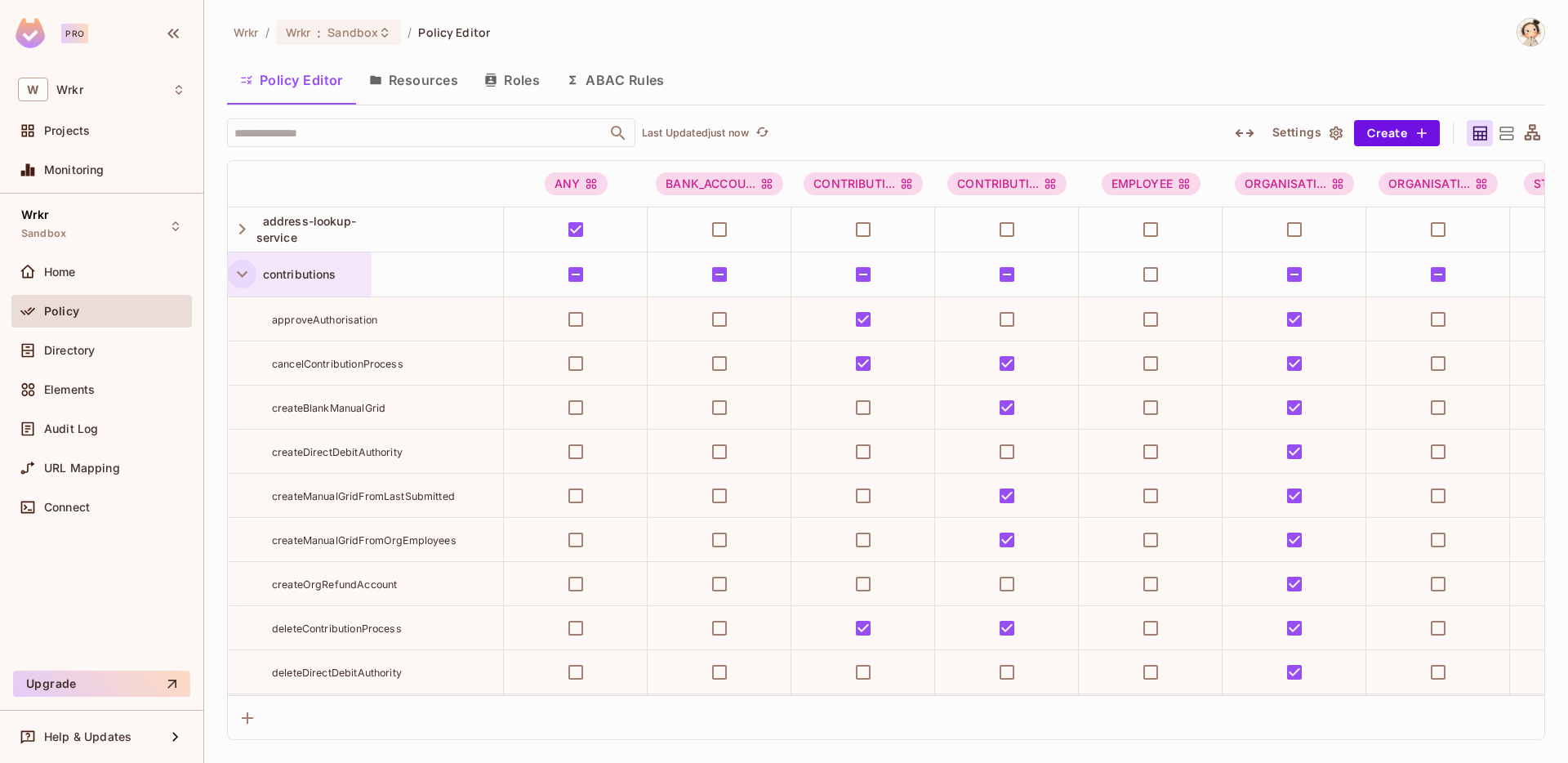
click at [239, 274] on icon "button" at bounding box center [241, 274] width 10 height 7
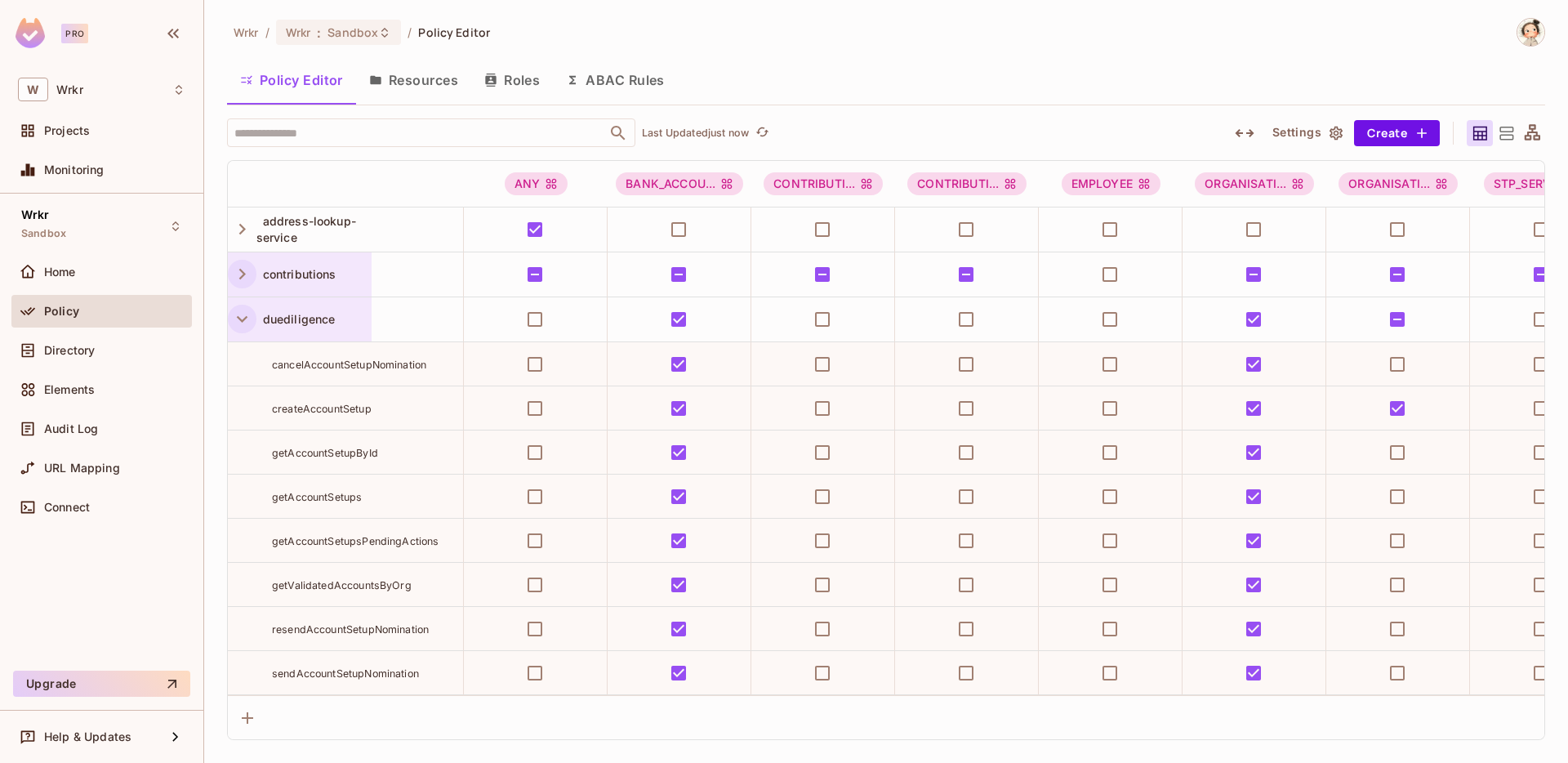
click at [242, 324] on icon "button" at bounding box center [241, 318] width 22 height 22
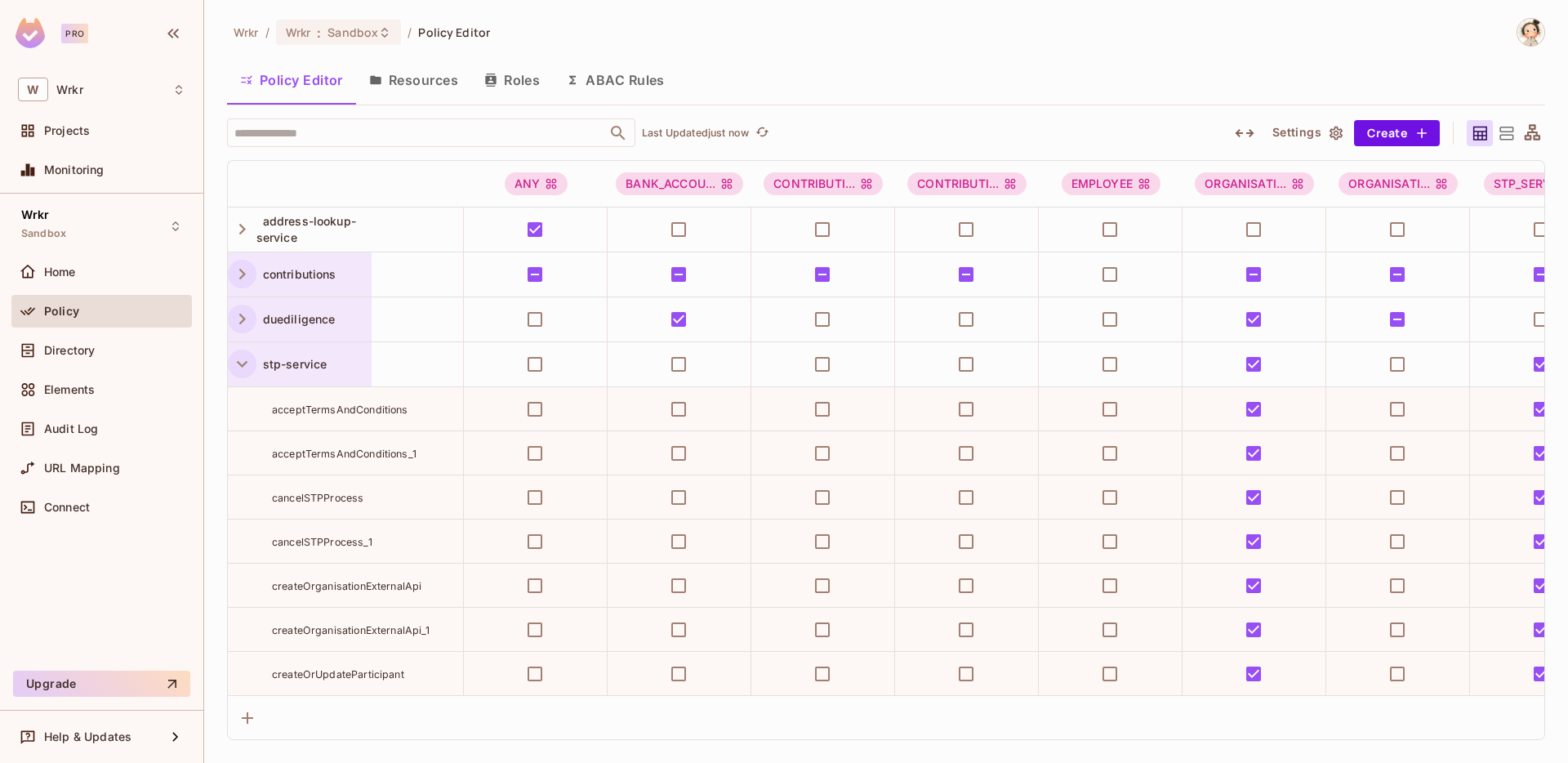
click at [241, 363] on icon "button" at bounding box center [241, 364] width 22 height 22
click at [244, 407] on icon "button" at bounding box center [241, 409] width 10 height 7
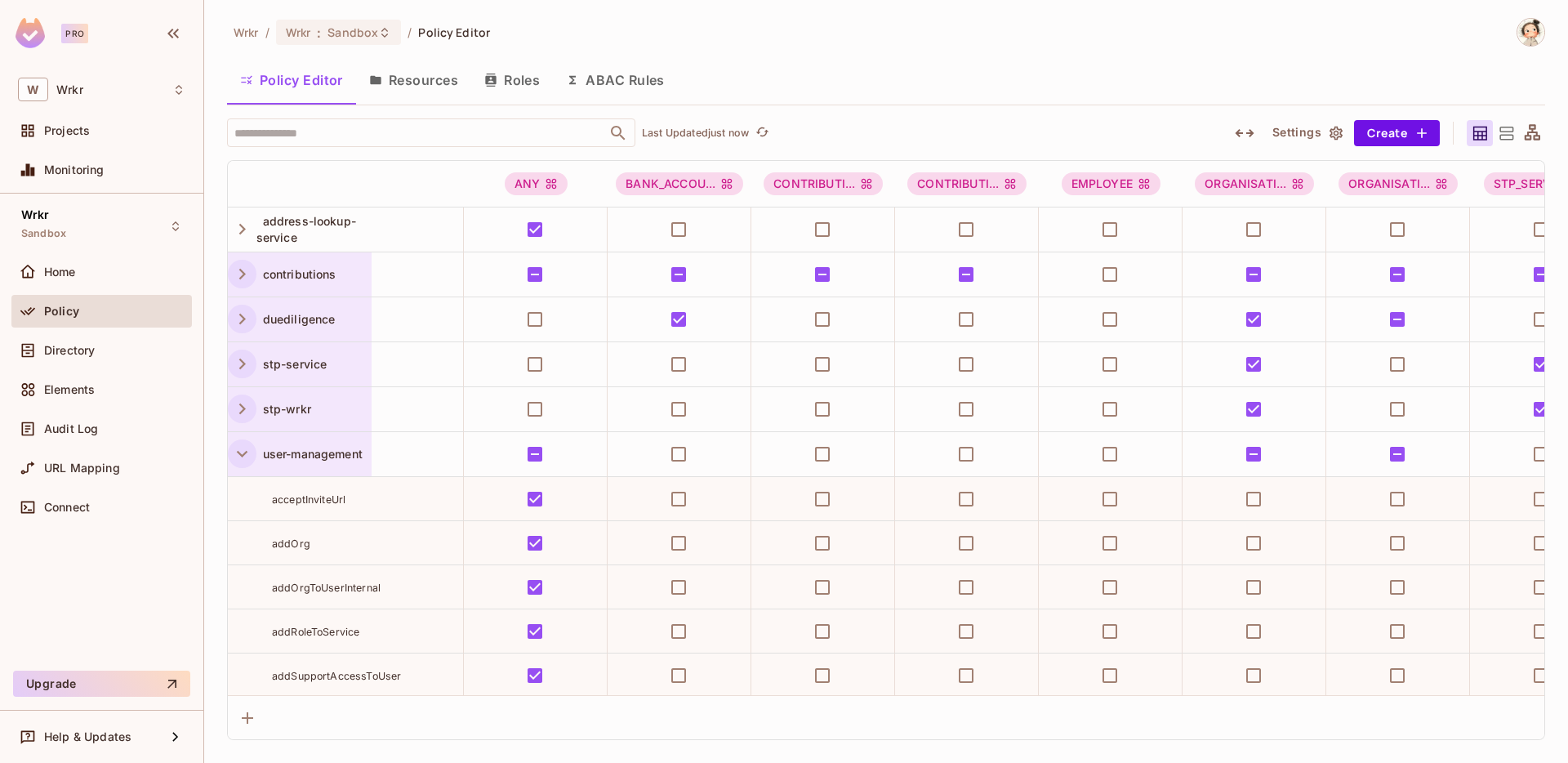
click at [243, 453] on icon "button" at bounding box center [241, 453] width 10 height 7
